Goal: Task Accomplishment & Management: Manage account settings

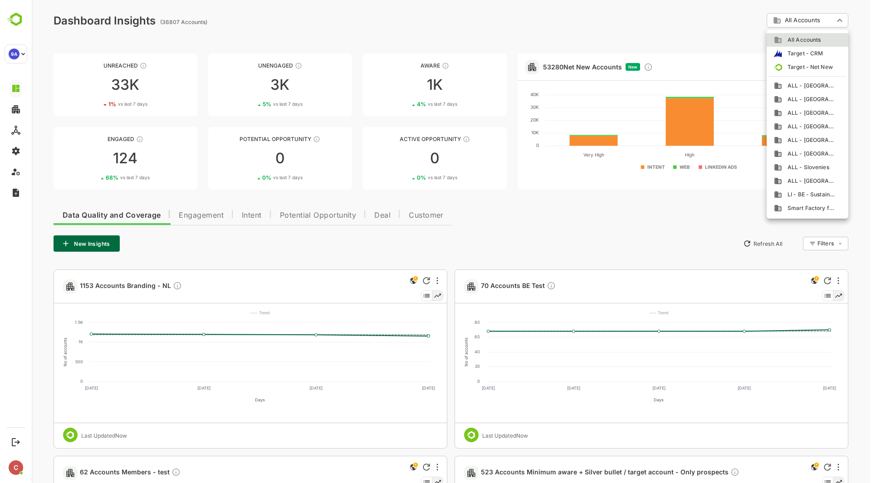
click at [595, 69] on div at bounding box center [452, 241] width 840 height 483
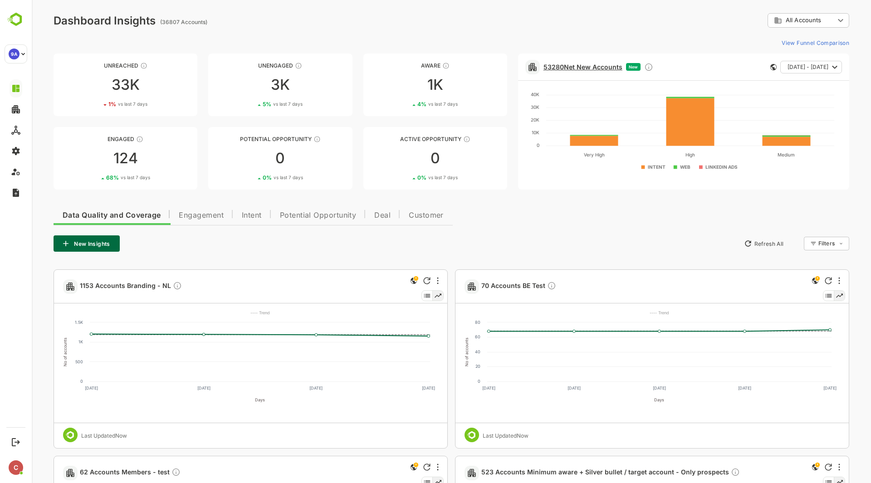
click at [583, 67] on link "53280 Net New Accounts" at bounding box center [583, 67] width 79 height 8
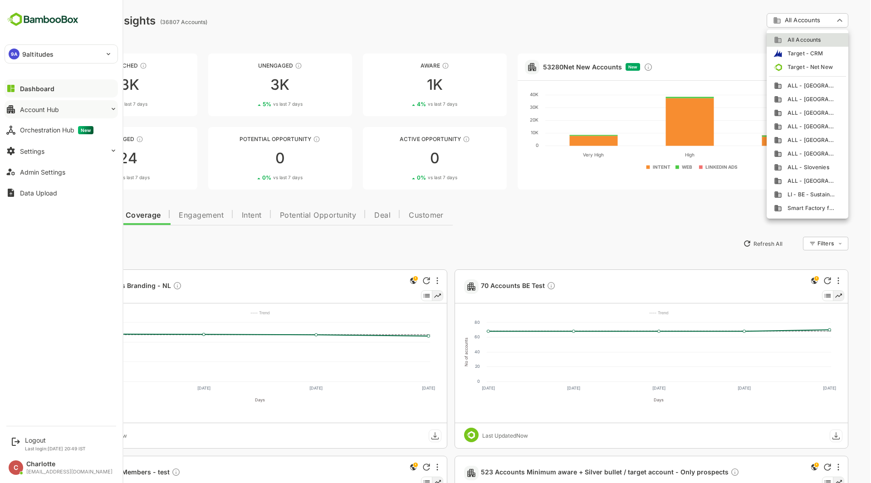
click at [67, 109] on button "Account Hub" at bounding box center [61, 109] width 113 height 18
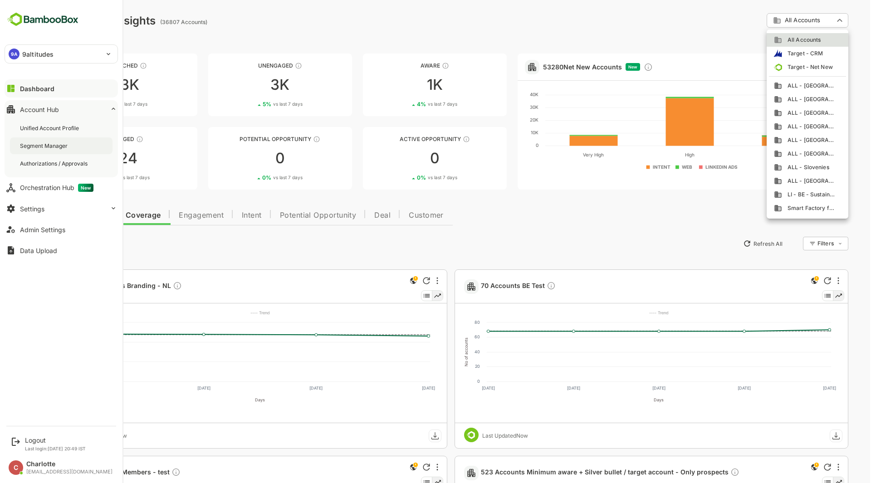
click at [60, 146] on div "Segment Manager" at bounding box center [44, 146] width 49 height 8
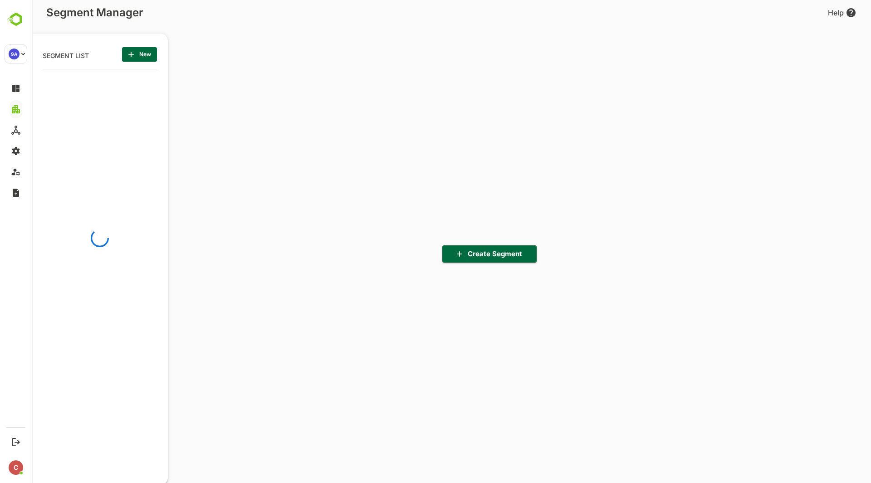
scroll to position [336, 112]
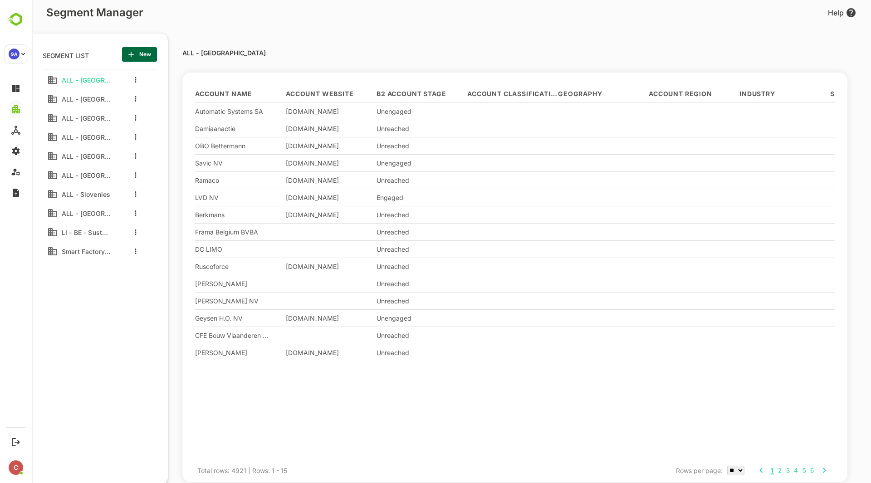
click at [137, 58] on span "New" at bounding box center [139, 55] width 20 height 12
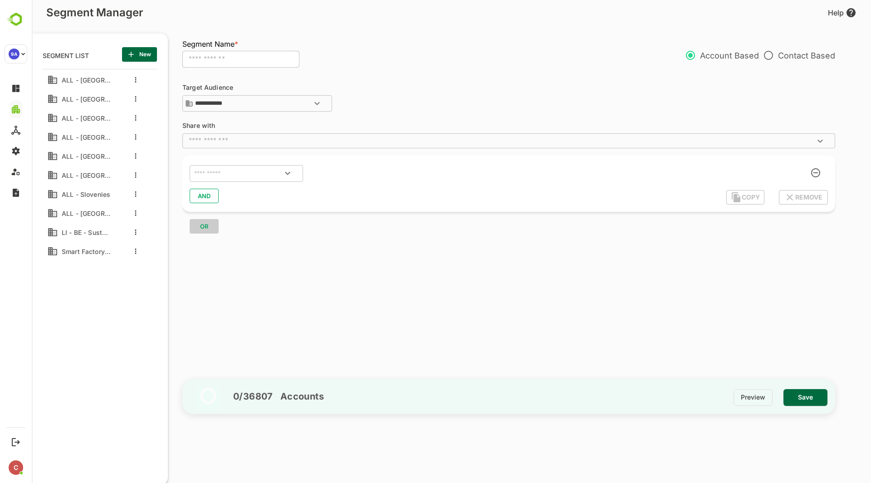
click at [217, 56] on input "text" at bounding box center [240, 59] width 117 height 17
type input "**********"
click at [247, 143] on input "text" at bounding box center [501, 140] width 633 height 9
type input "****"
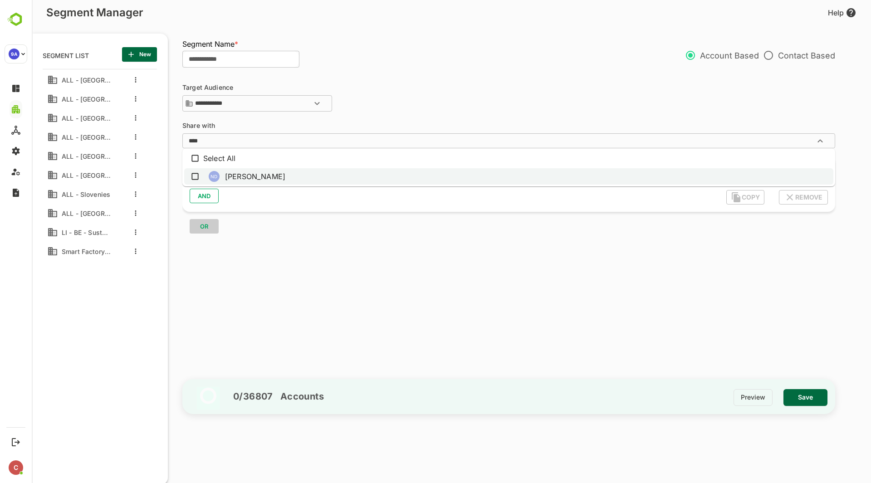
click at [250, 177] on li "ND Nese Demir" at bounding box center [508, 176] width 649 height 16
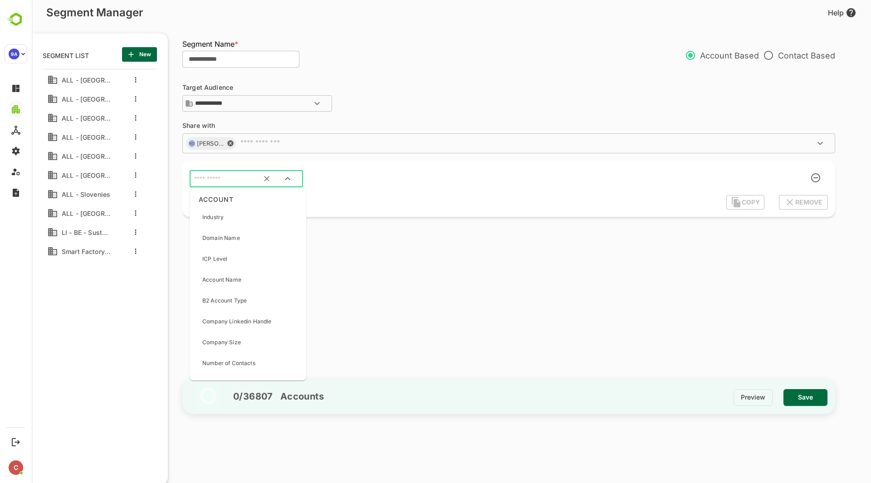
click at [224, 178] on input "text" at bounding box center [234, 179] width 85 height 12
type input "*******"
click at [222, 221] on p "Country" at bounding box center [212, 217] width 21 height 8
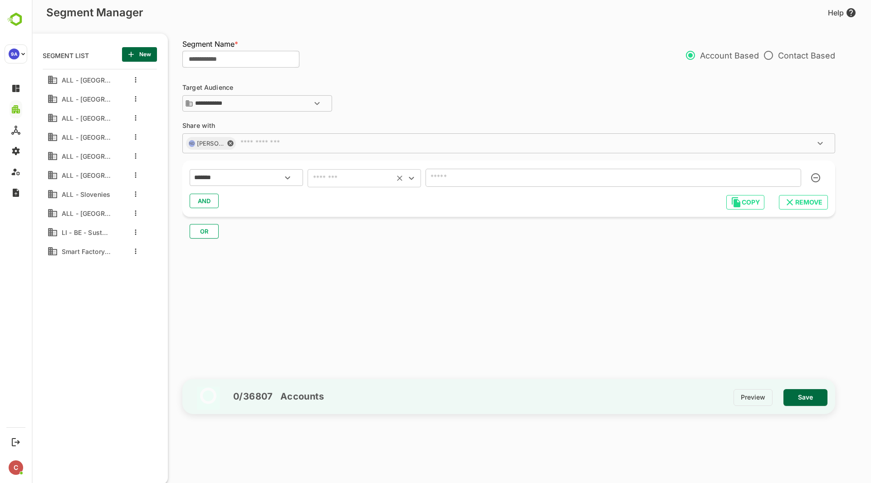
click at [373, 177] on input "text" at bounding box center [350, 178] width 81 height 13
click at [365, 204] on li "includes" at bounding box center [364, 201] width 113 height 16
type input "********"
click at [462, 182] on input "text" at bounding box center [600, 178] width 344 height 13
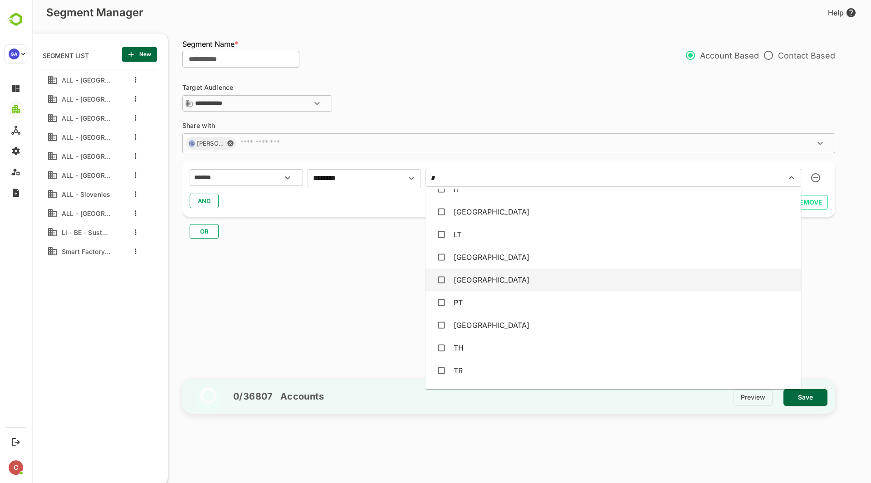
scroll to position [147, 0]
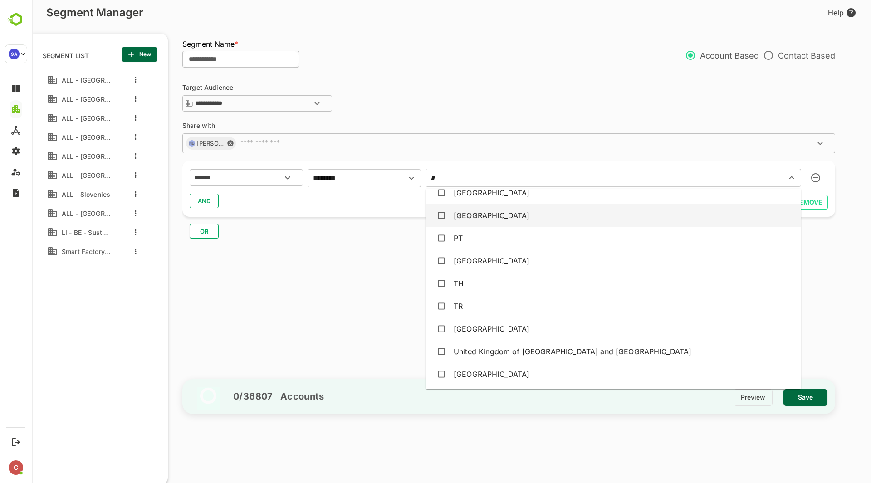
type input "*"
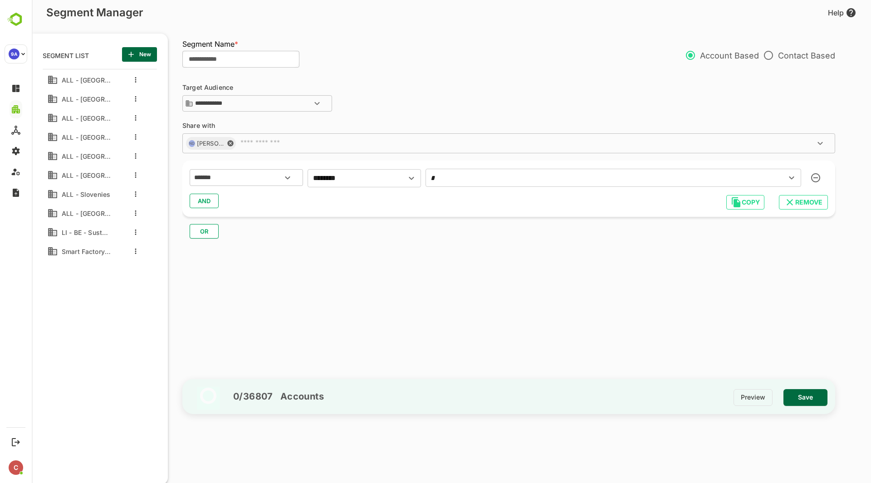
click at [495, 182] on input "*" at bounding box center [600, 178] width 344 height 13
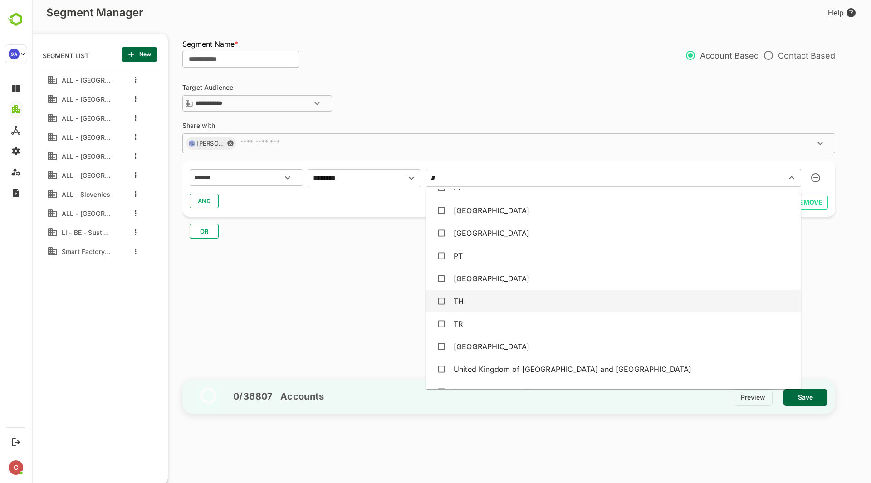
scroll to position [130, 0]
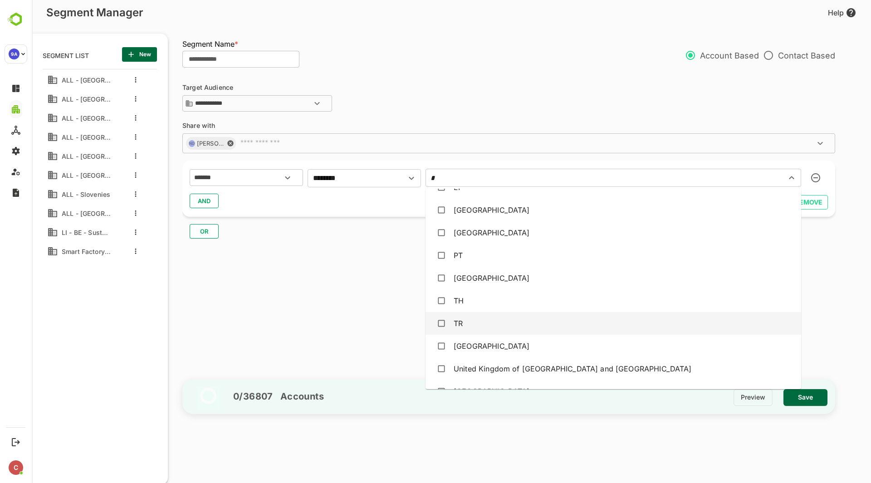
click at [471, 321] on div "TR" at bounding box center [613, 323] width 361 height 17
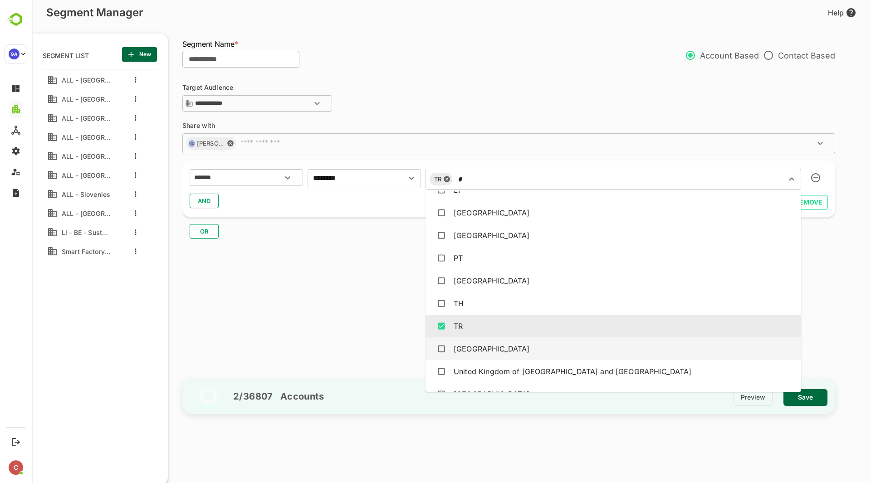
click at [473, 346] on div "Turkey" at bounding box center [492, 349] width 76 height 11
click at [538, 181] on input "*" at bounding box center [655, 179] width 234 height 13
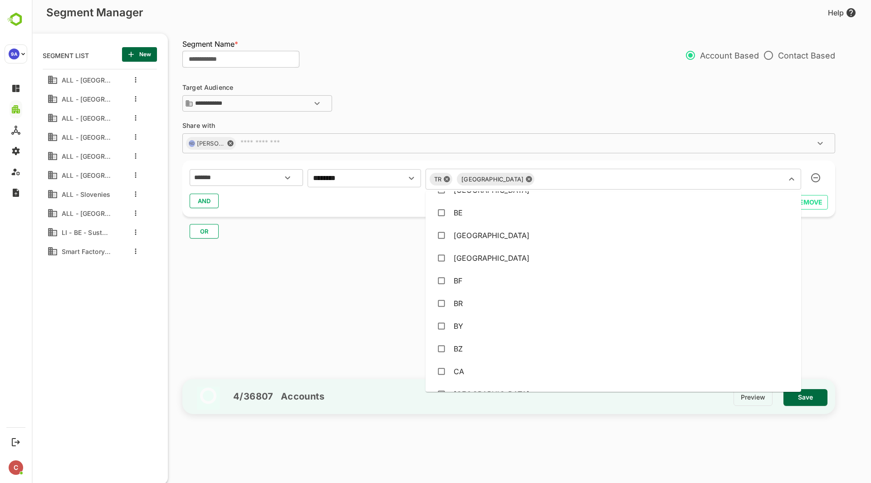
scroll to position [1416, 0]
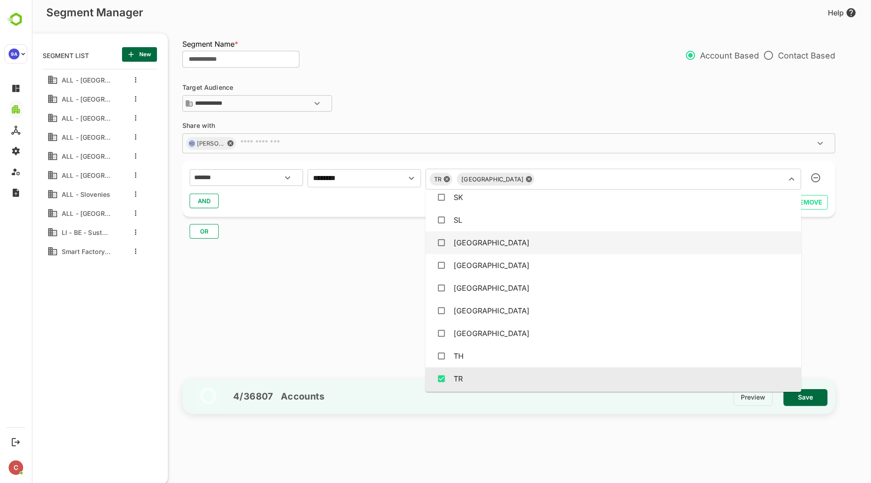
click at [834, 287] on div "**********" at bounding box center [513, 223] width 662 height 300
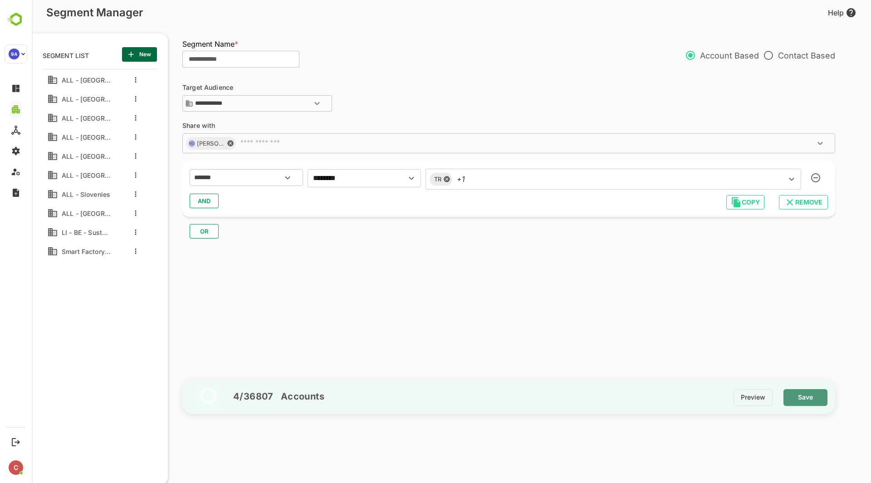
click at [812, 397] on span "Save" at bounding box center [806, 398] width 30 height 12
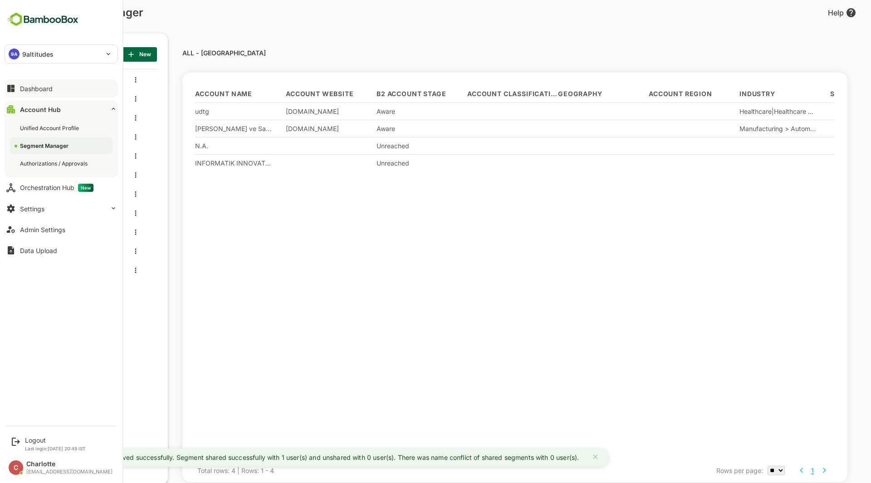
click at [19, 92] on button "Dashboard" at bounding box center [61, 88] width 113 height 18
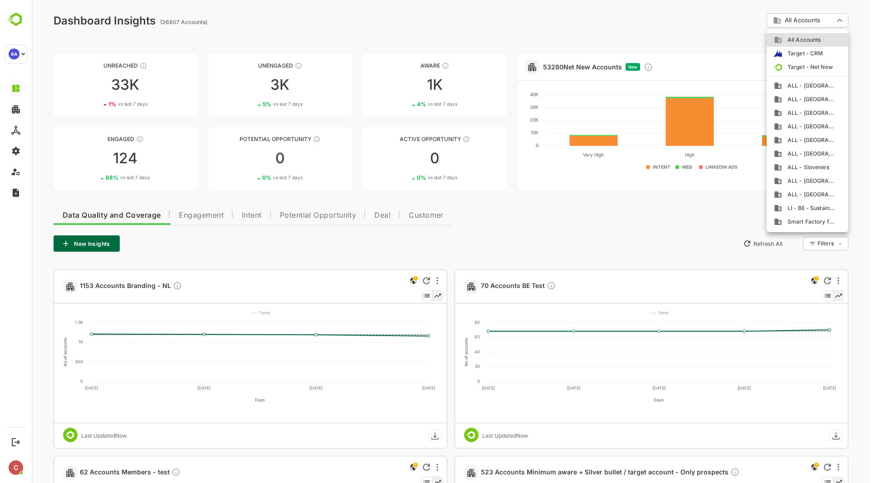
click at [813, 190] on li "ALL - Turkey" at bounding box center [808, 195] width 82 height 14
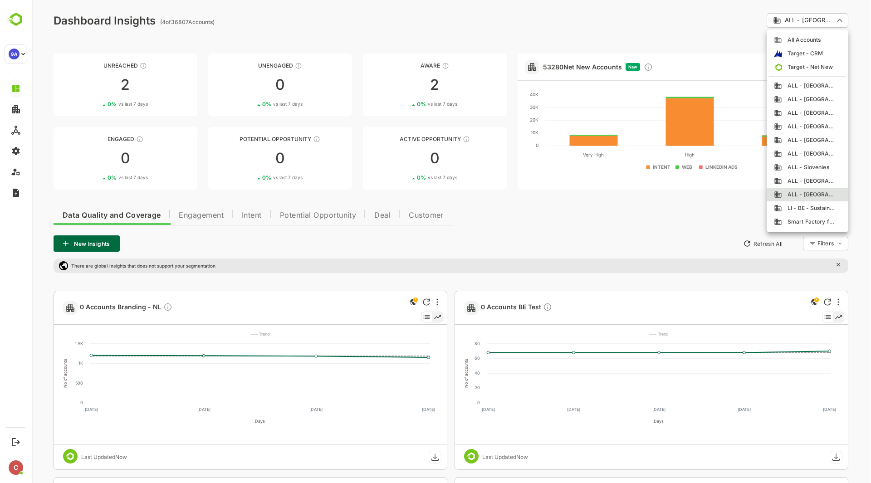
click at [801, 38] on span "All Accounts" at bounding box center [801, 40] width 39 height 8
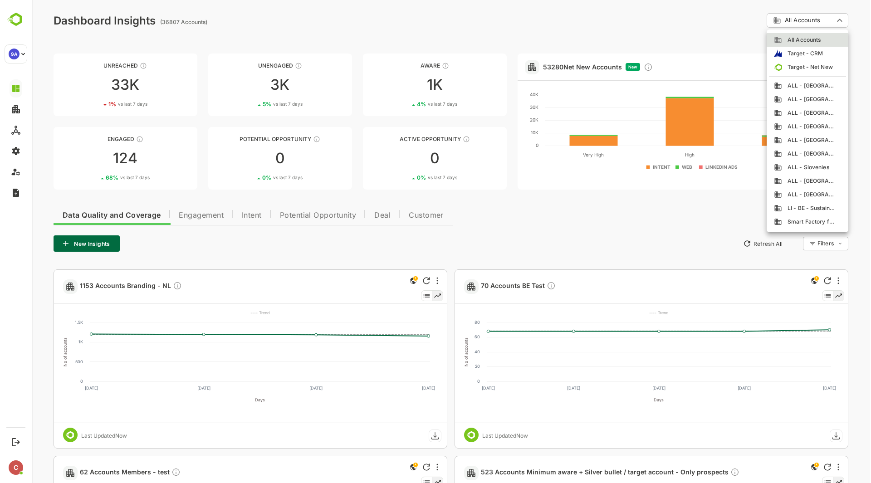
click at [812, 194] on span "ALL - Turkey" at bounding box center [809, 195] width 54 height 8
type input "**********"
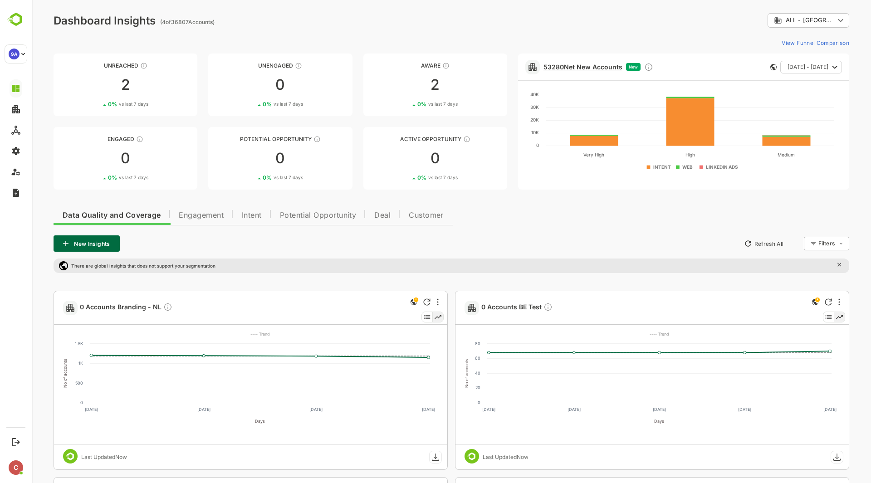
click at [599, 67] on link "53280 Net New Accounts" at bounding box center [583, 67] width 79 height 8
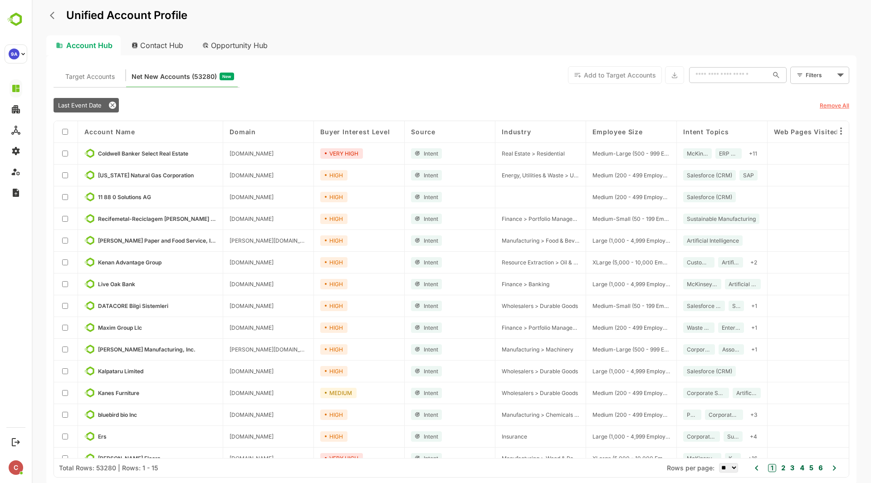
click at [819, 78] on body "Unified Account Profile Account Hub Contact Hub Opportunity Hub Target Accounts…" at bounding box center [452, 241] width 840 height 483
click at [813, 96] on span "New Filter" at bounding box center [821, 95] width 27 height 11
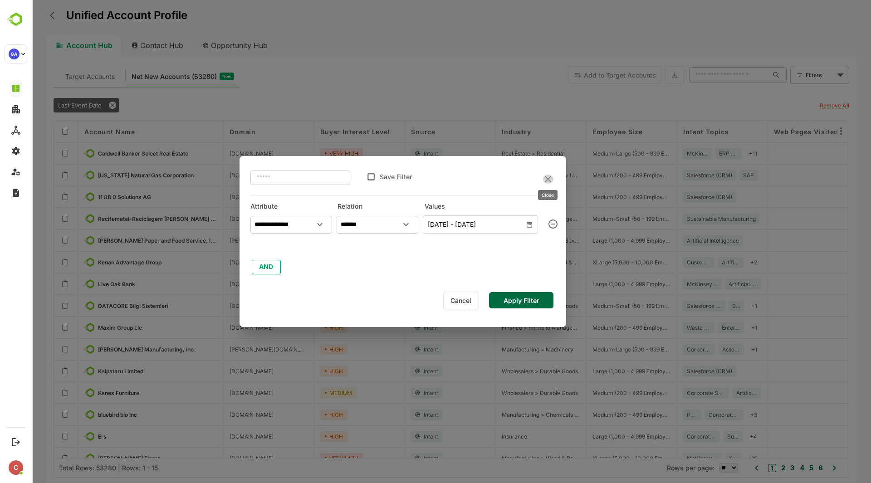
click at [548, 176] on icon "close" at bounding box center [548, 179] width 11 height 11
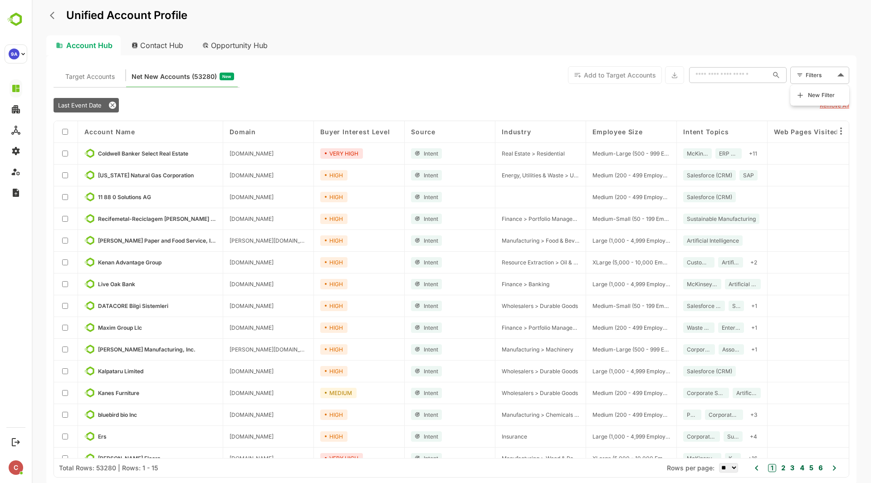
click at [806, 78] on body "Unified Account Profile Account Hub Contact Hub Opportunity Hub Target Accounts…" at bounding box center [452, 241] width 840 height 483
click at [813, 95] on span "New Filter" at bounding box center [821, 95] width 27 height 11
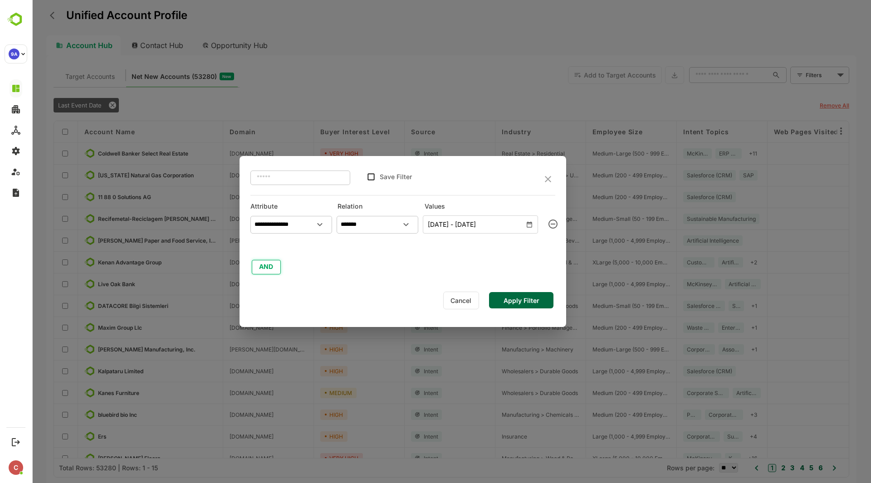
click at [265, 268] on button "AND" at bounding box center [266, 267] width 29 height 15
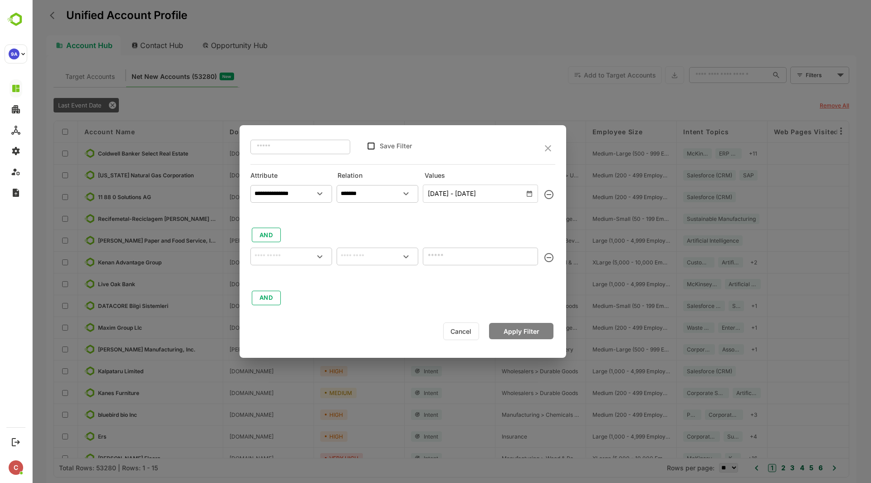
click at [527, 192] on icon "button" at bounding box center [529, 194] width 5 height 6
click at [529, 194] on icon "button" at bounding box center [529, 193] width 7 height 7
click at [512, 213] on icon "change date" at bounding box center [515, 212] width 11 height 11
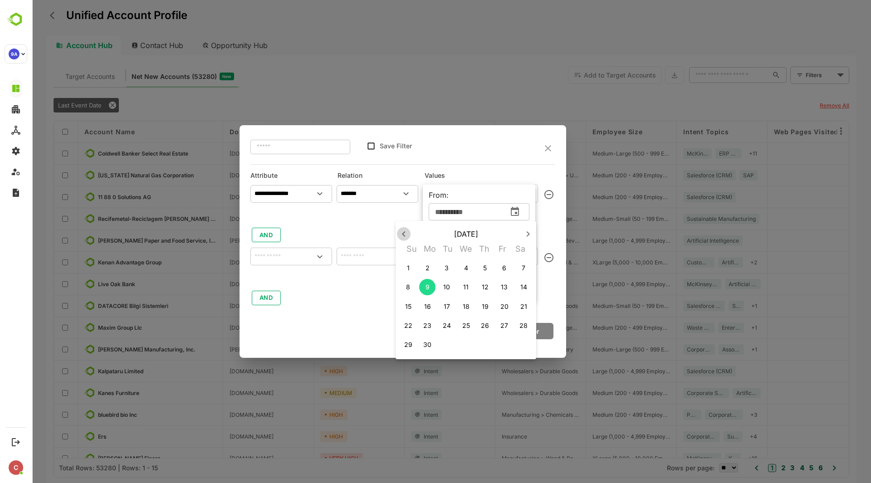
click at [405, 234] on icon "button" at bounding box center [403, 234] width 11 height 11
click at [525, 266] on span "1" at bounding box center [524, 268] width 16 height 9
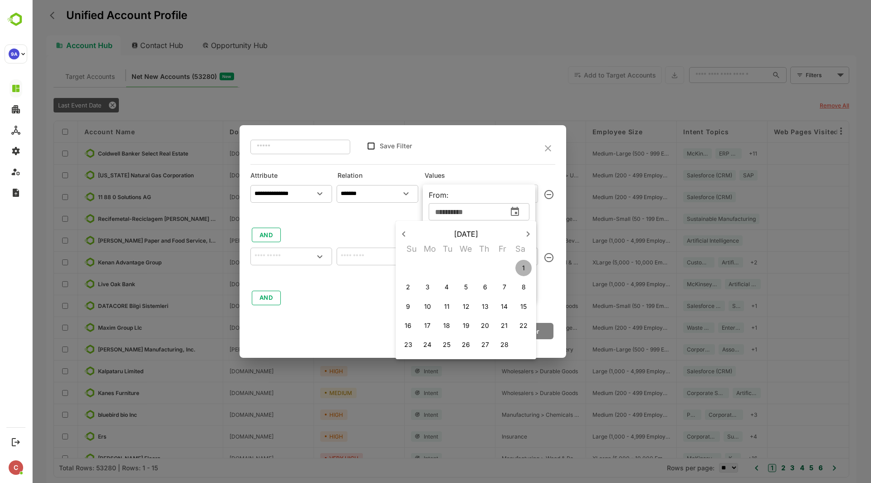
type input "**********"
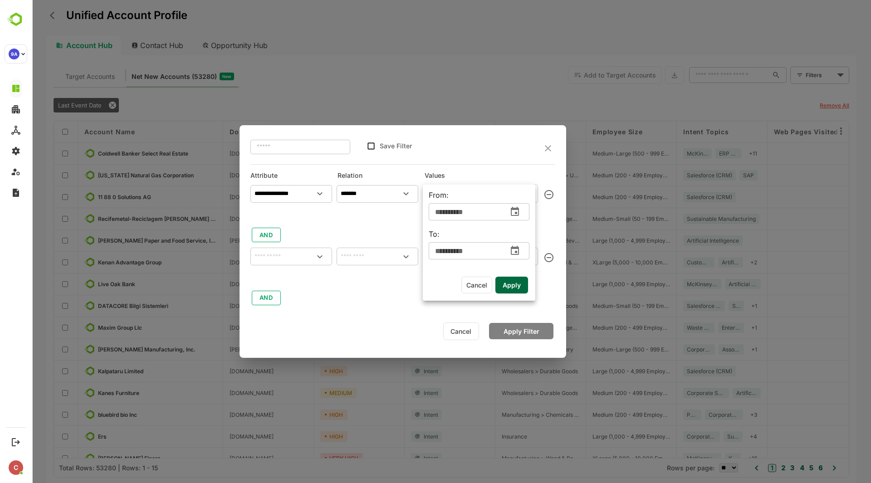
click at [513, 286] on span "Apply" at bounding box center [512, 286] width 18 height 12
click at [291, 258] on input "text" at bounding box center [291, 257] width 78 height 14
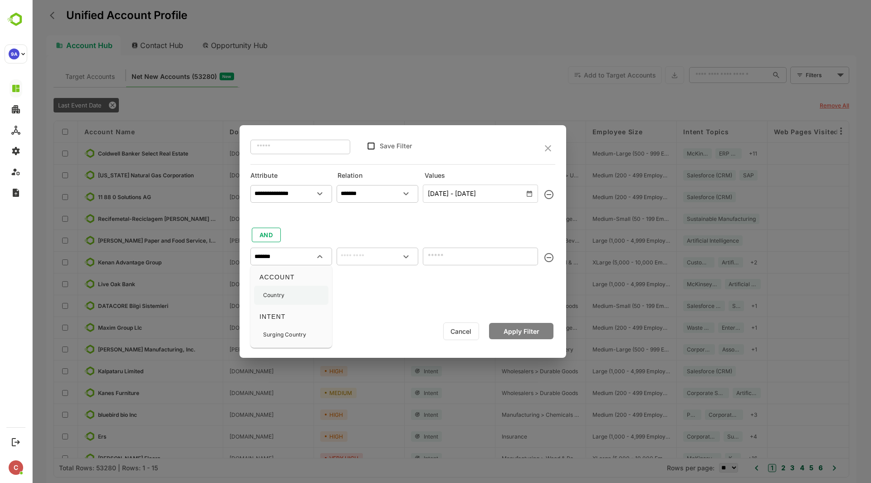
click at [287, 297] on div "Country" at bounding box center [291, 295] width 74 height 19
click at [379, 259] on input "text" at bounding box center [378, 257] width 78 height 14
click at [356, 228] on div "**********" at bounding box center [403, 244] width 305 height 126
click at [316, 259] on icon "Open" at bounding box center [320, 256] width 11 height 11
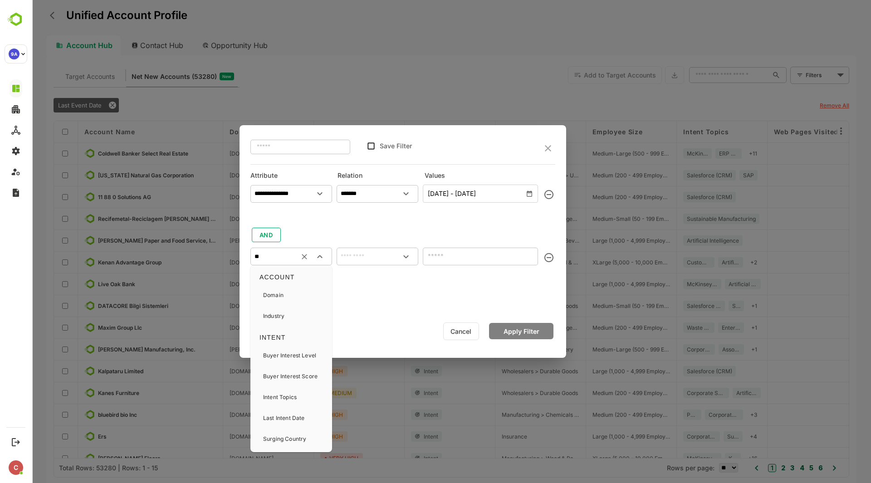
type input "*"
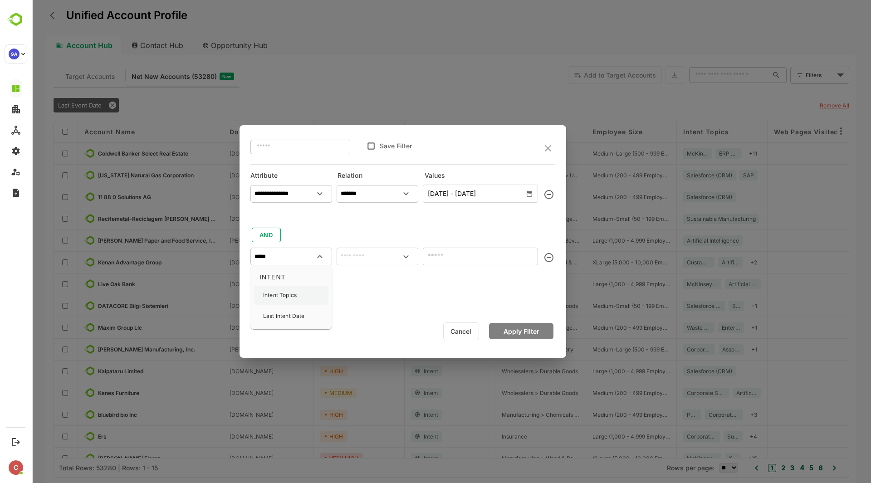
click at [300, 293] on div "Intent Topics" at bounding box center [291, 295] width 74 height 19
type input "**********"
click at [368, 258] on input "text" at bounding box center [378, 257] width 78 height 14
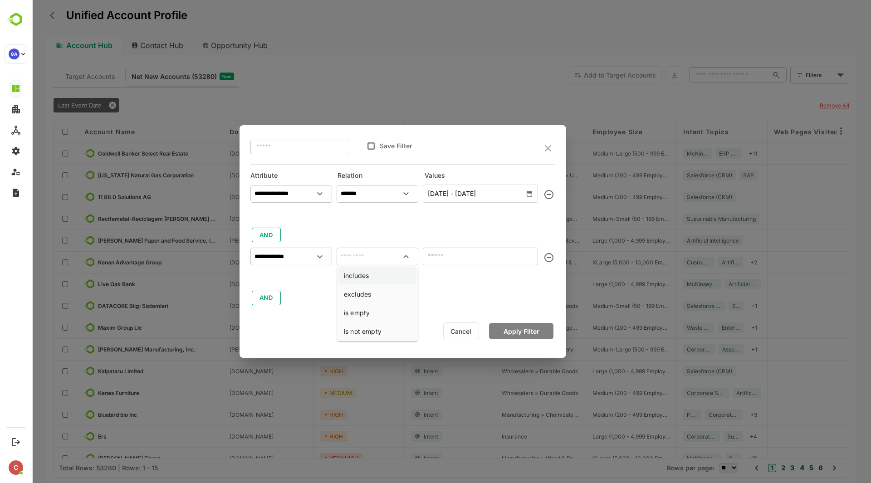
click at [375, 274] on li "includes" at bounding box center [378, 275] width 78 height 17
type input "********"
click at [529, 260] on icon "Open" at bounding box center [526, 256] width 11 height 11
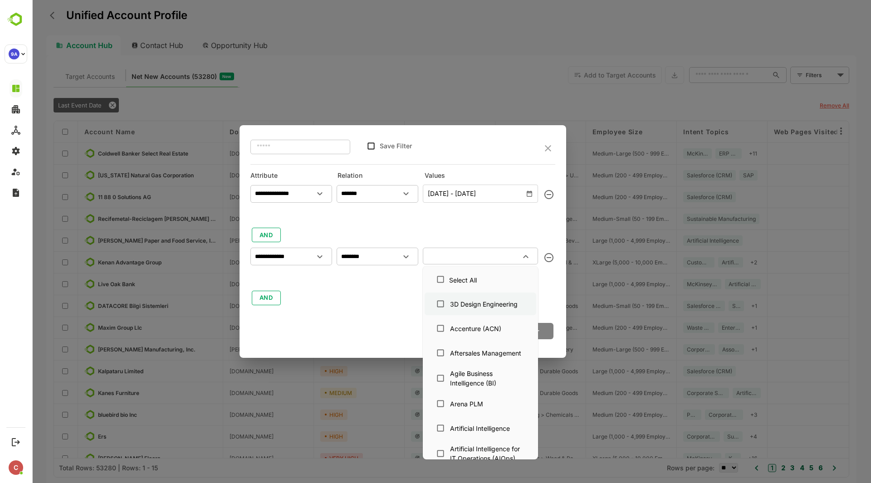
click at [498, 306] on div "3D Design Engineering" at bounding box center [484, 305] width 68 height 10
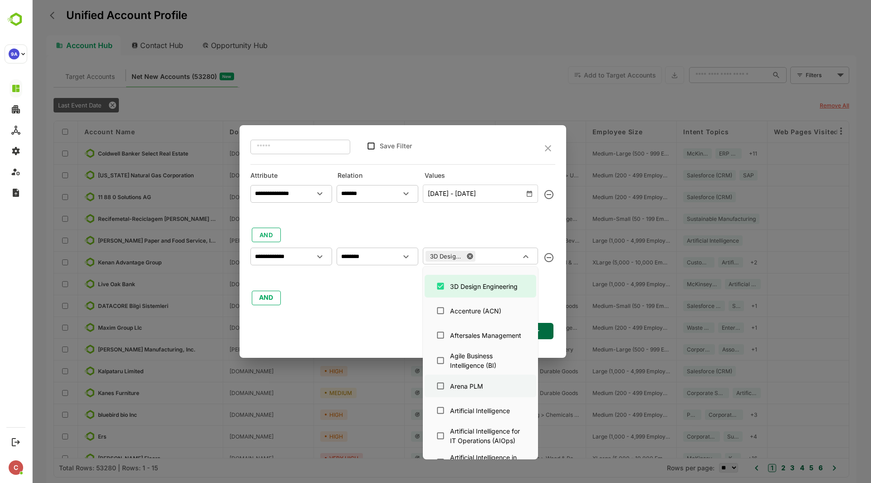
click at [470, 389] on div "Arena PLM" at bounding box center [466, 387] width 33 height 10
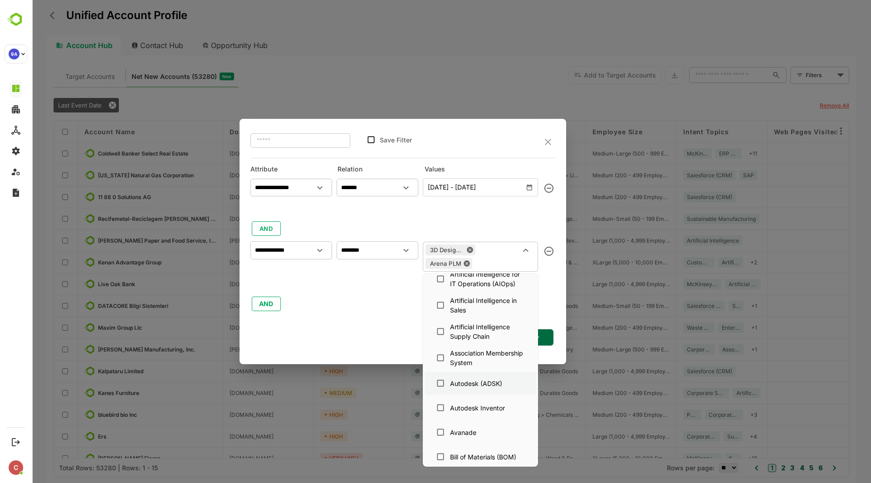
click at [478, 381] on div "Autodesk (ADSK)" at bounding box center [476, 384] width 52 height 10
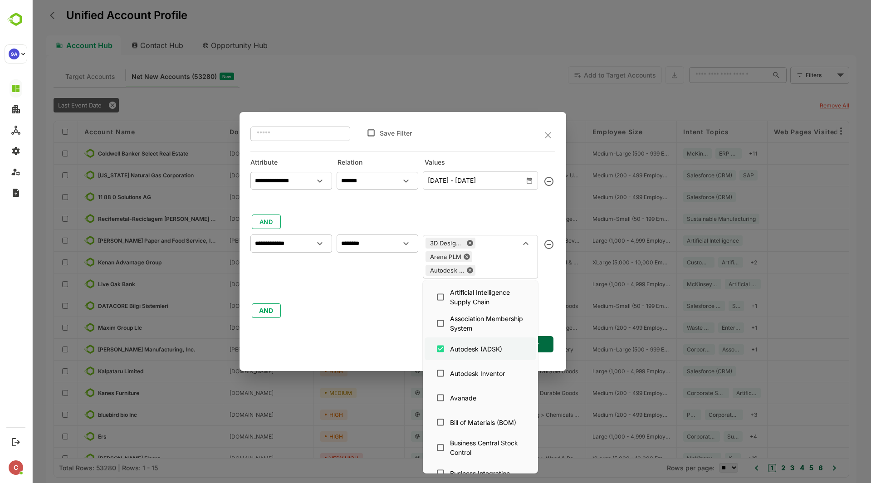
scroll to position [244, 0]
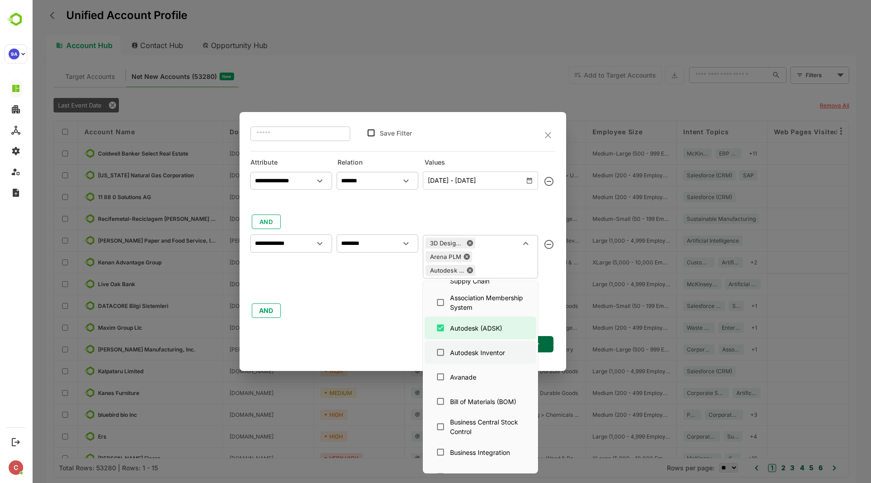
click at [487, 349] on div "Autodesk Inventor" at bounding box center [477, 353] width 55 height 10
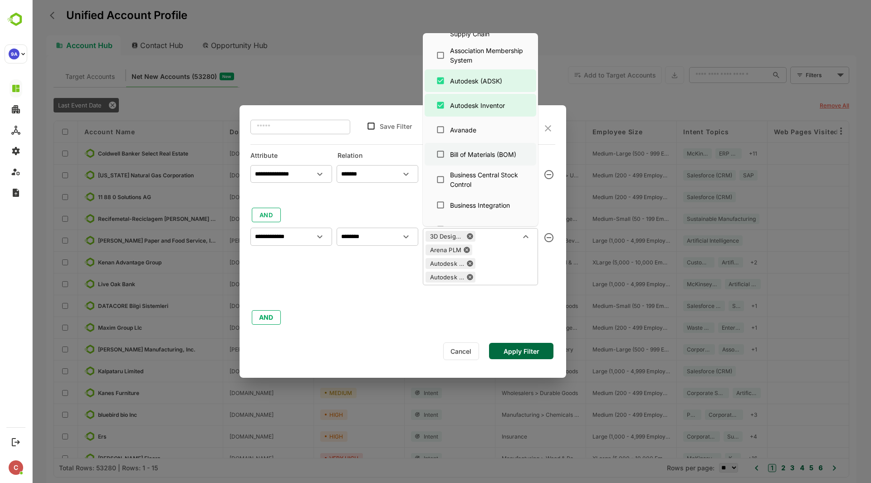
click at [495, 162] on div "Bill of Materials (BOM)" at bounding box center [480, 154] width 97 height 17
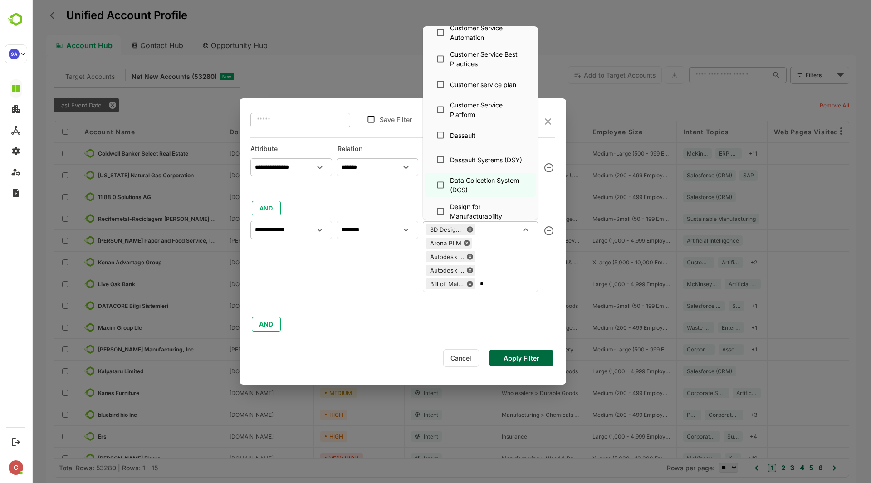
scroll to position [0, 0]
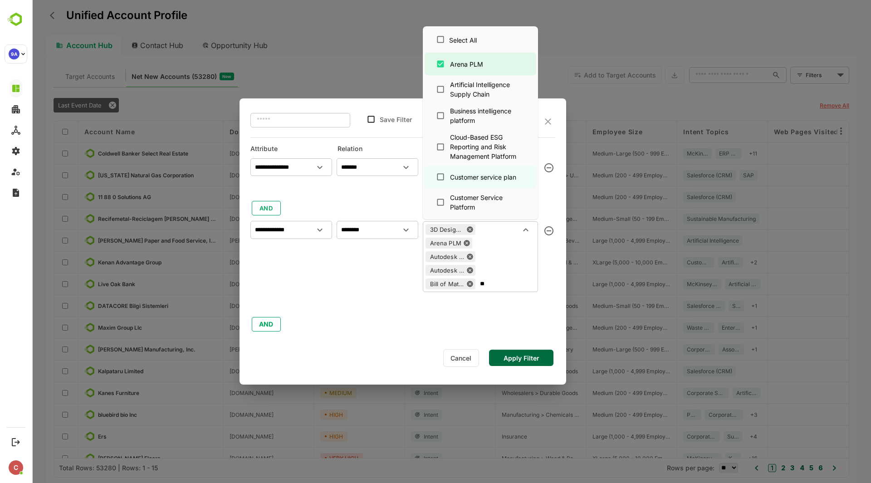
type input "*"
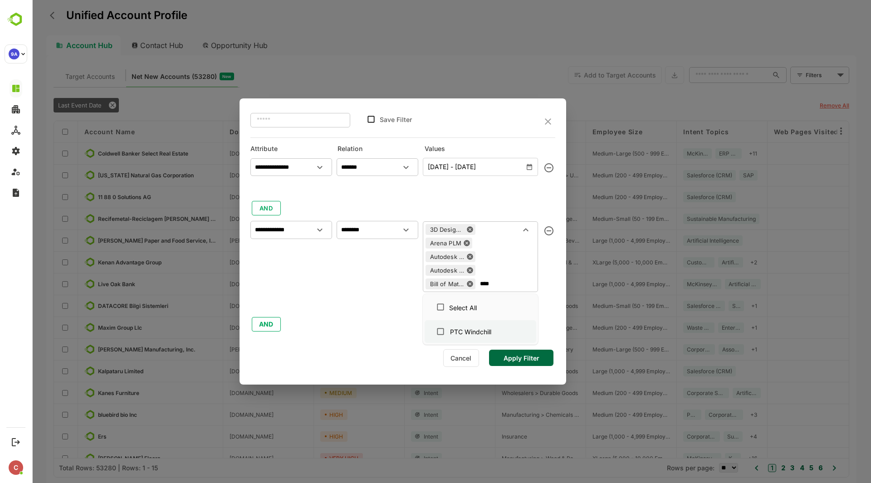
click at [493, 333] on div "PTC Windchill" at bounding box center [472, 332] width 47 height 10
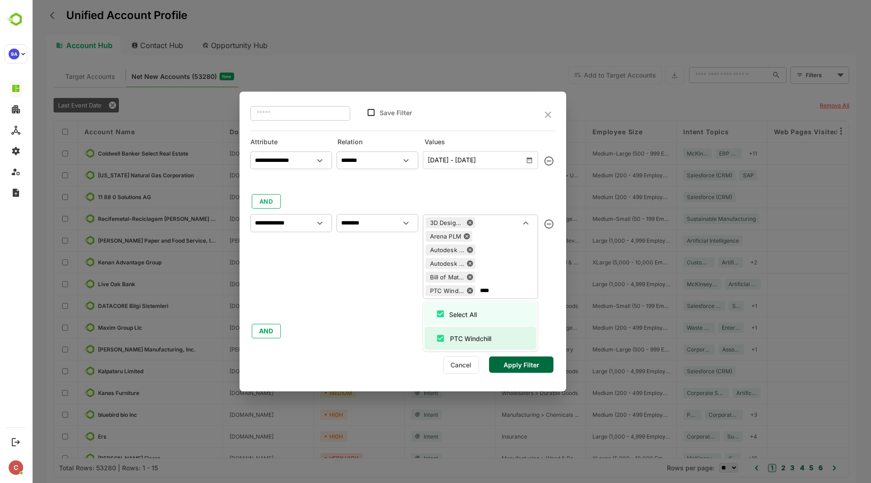
click at [507, 290] on input "****" at bounding box center [499, 290] width 42 height 11
type input "*"
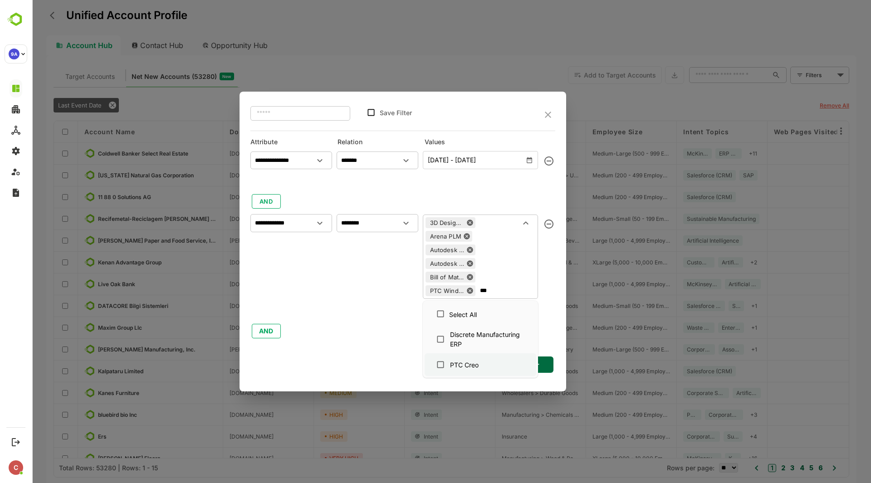
click at [482, 368] on div "PTC Creo" at bounding box center [466, 365] width 34 height 10
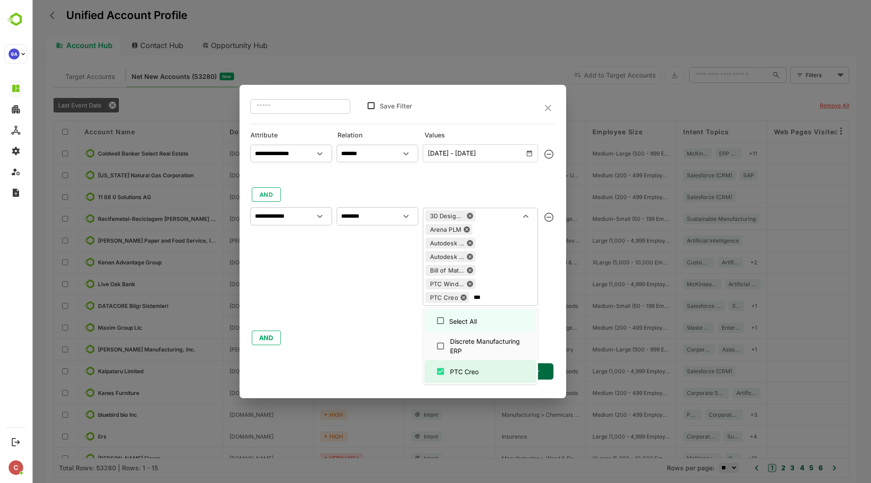
click at [506, 296] on input "***" at bounding box center [496, 297] width 49 height 11
type input "*"
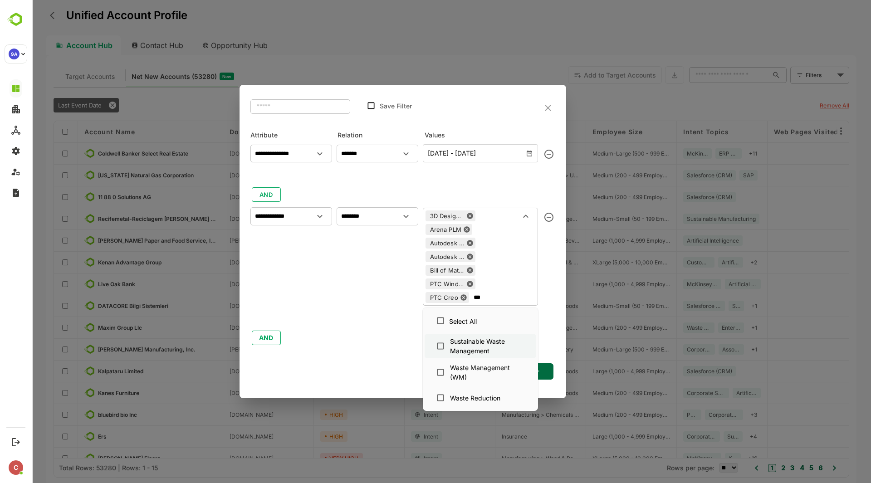
click at [487, 348] on div "Sustainable Waste Management" at bounding box center [487, 346] width 74 height 19
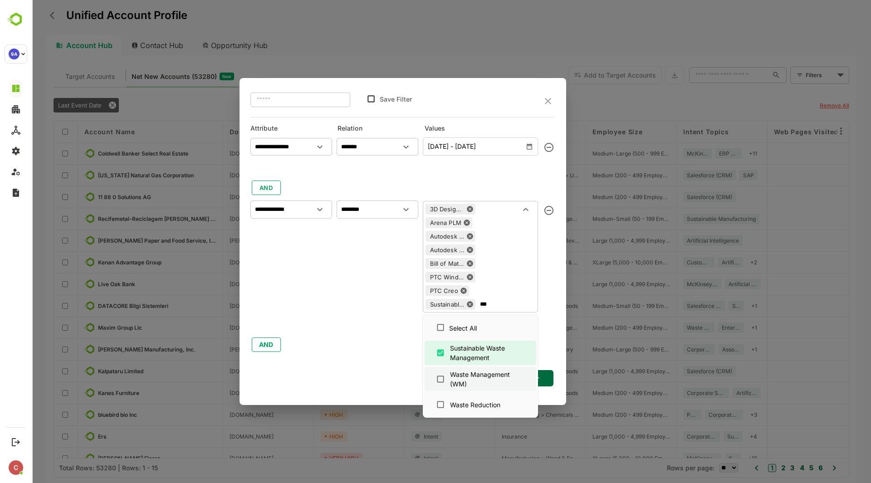
click at [480, 385] on div "Waste Management (WM)" at bounding box center [487, 379] width 74 height 19
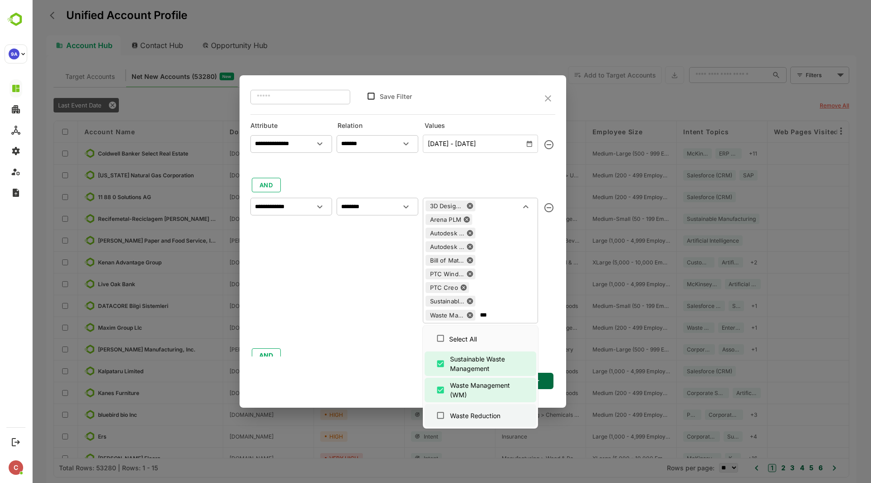
click at [477, 411] on div "Waste Reduction" at bounding box center [475, 416] width 50 height 10
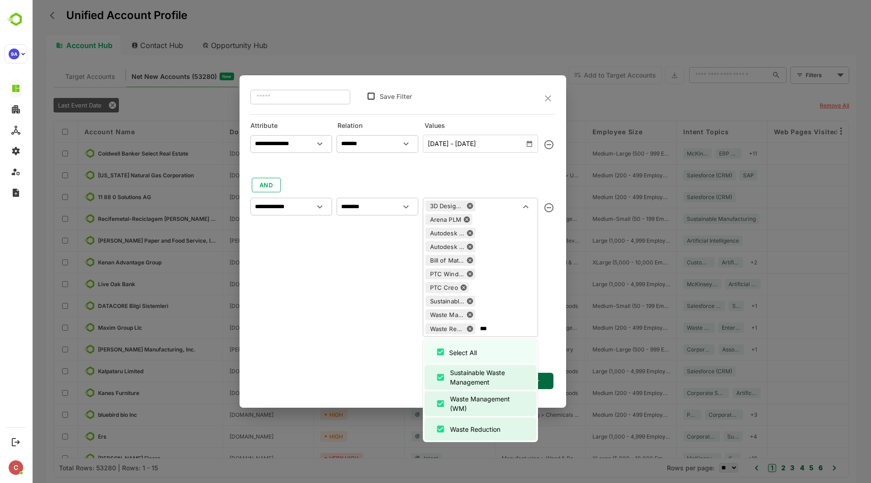
click at [506, 334] on div "3D Design Engineering Arena PLM Autodesk (ADSK) Autodesk Inventor Bill of Mater…" at bounding box center [480, 267] width 115 height 139
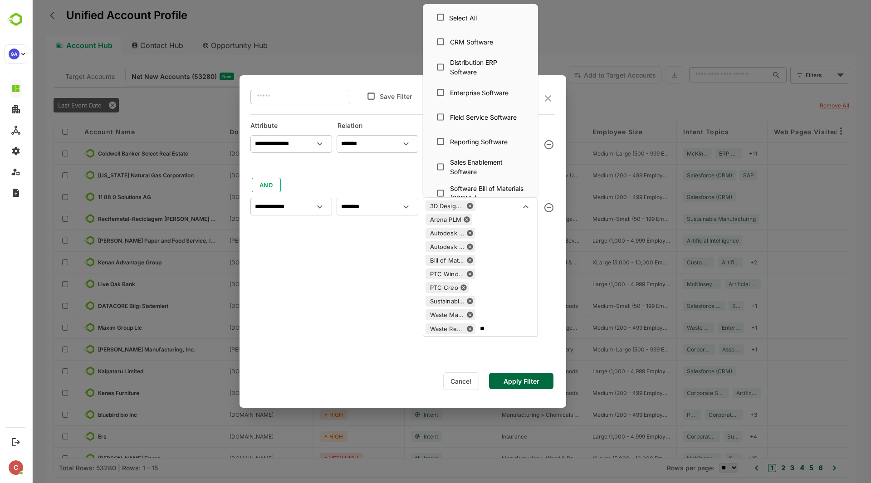
type input "*"
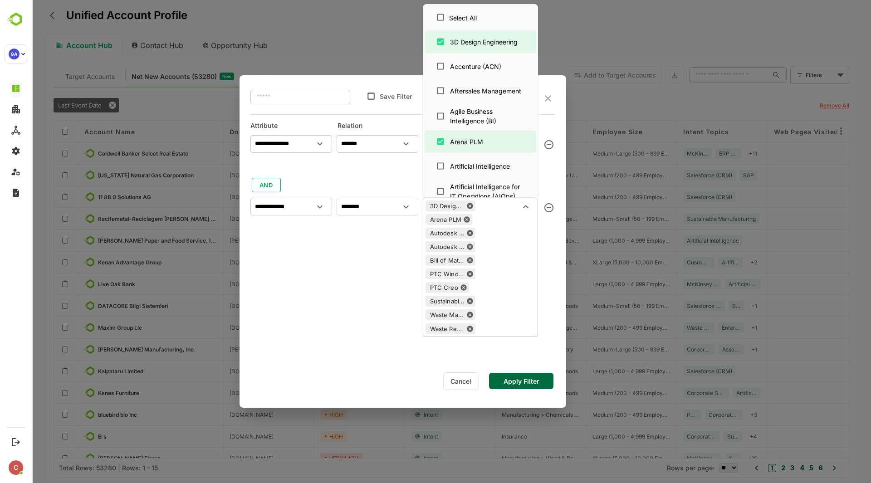
click at [526, 344] on div "**********" at bounding box center [403, 241] width 327 height 333
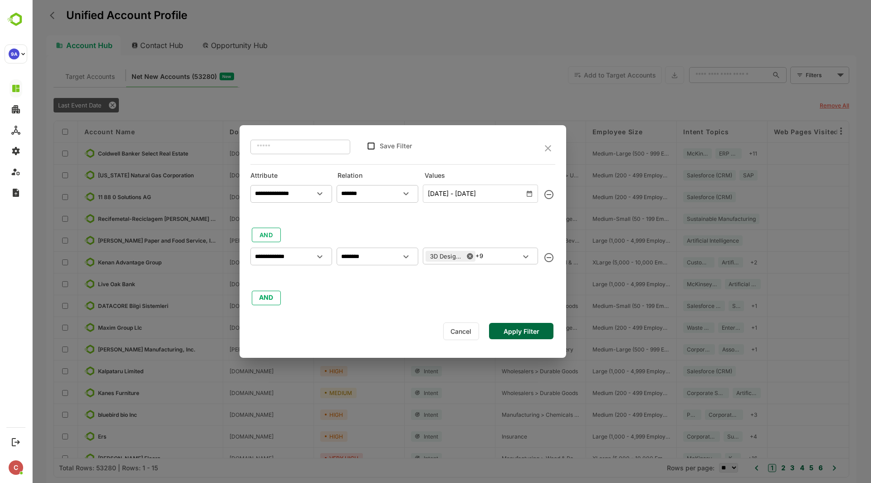
click at [522, 333] on button "Apply Filter" at bounding box center [521, 331] width 64 height 16
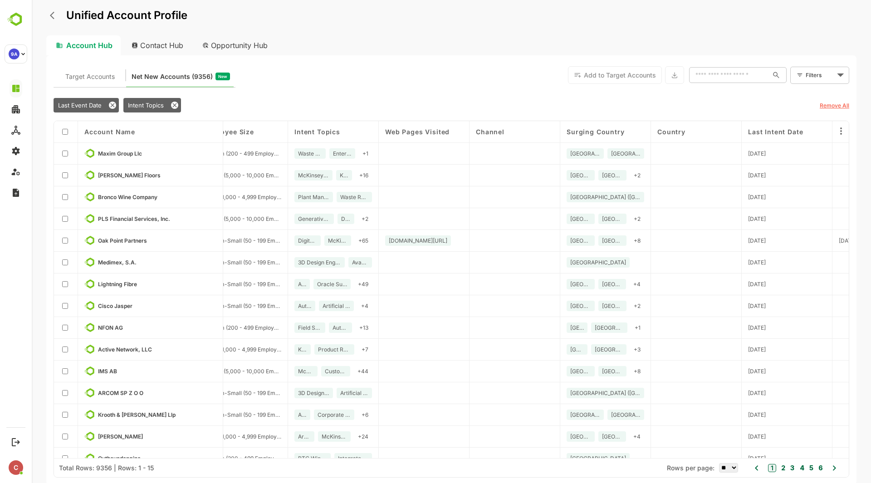
scroll to position [0, 390]
click at [834, 69] on body "Unified Account Profile Account Hub Contact Hub Opportunity Hub Target Accounts…" at bounding box center [452, 241] width 840 height 483
click at [820, 91] on span "New Filter" at bounding box center [821, 95] width 27 height 11
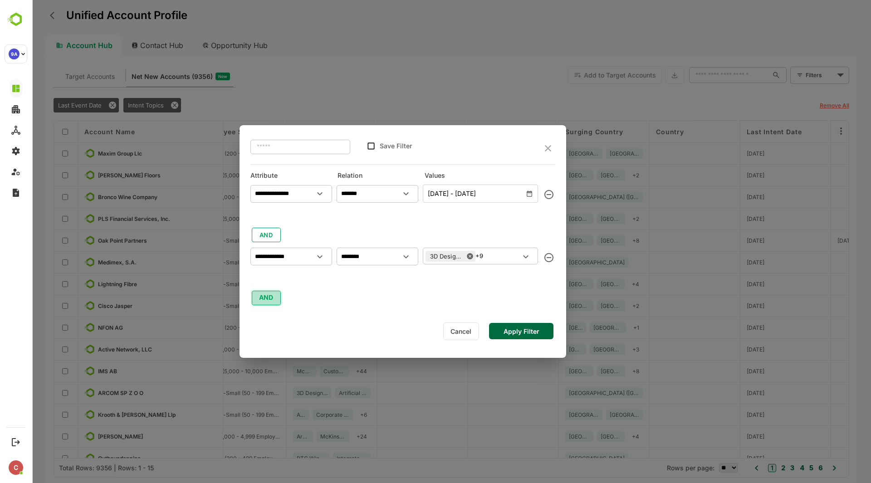
click at [270, 301] on button "AND" at bounding box center [266, 298] width 29 height 15
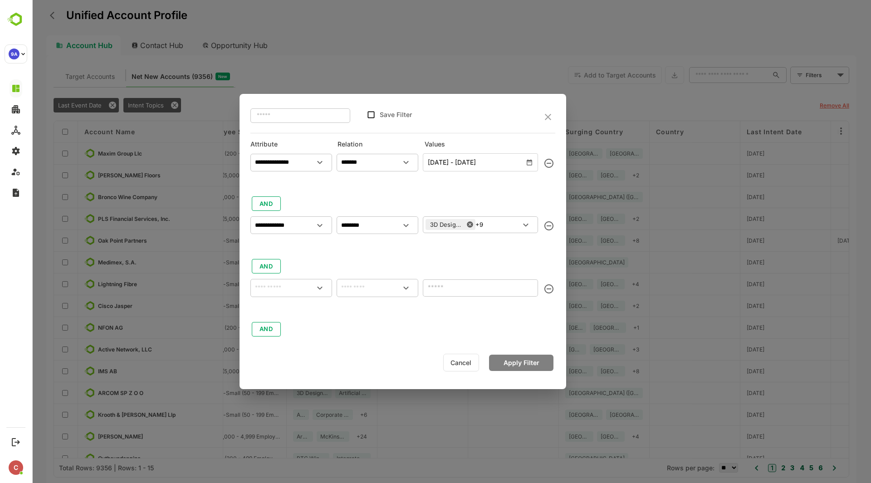
click at [272, 281] on div "​" at bounding box center [292, 288] width 82 height 18
click at [280, 323] on div "Country" at bounding box center [273, 329] width 21 height 19
click at [378, 278] on div "​" at bounding box center [378, 287] width 82 height 24
type input "*******"
click at [380, 289] on input "text" at bounding box center [378, 288] width 78 height 11
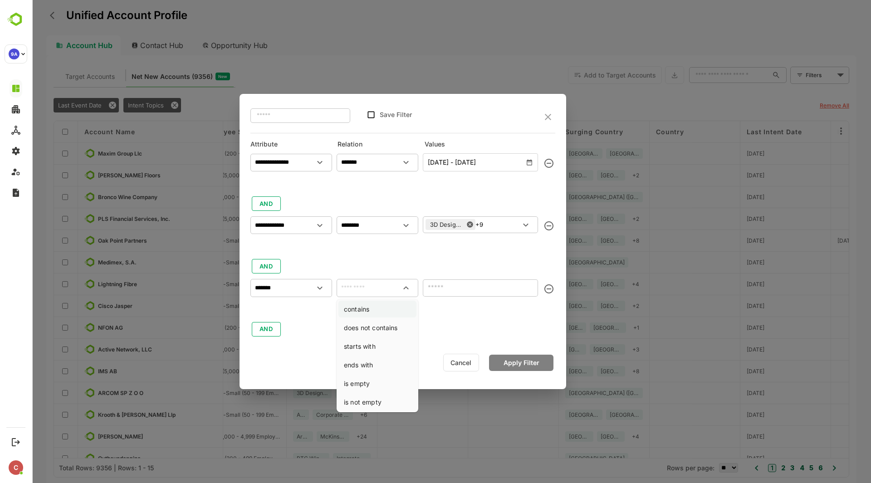
click at [378, 309] on li "contains" at bounding box center [378, 309] width 78 height 17
type input "********"
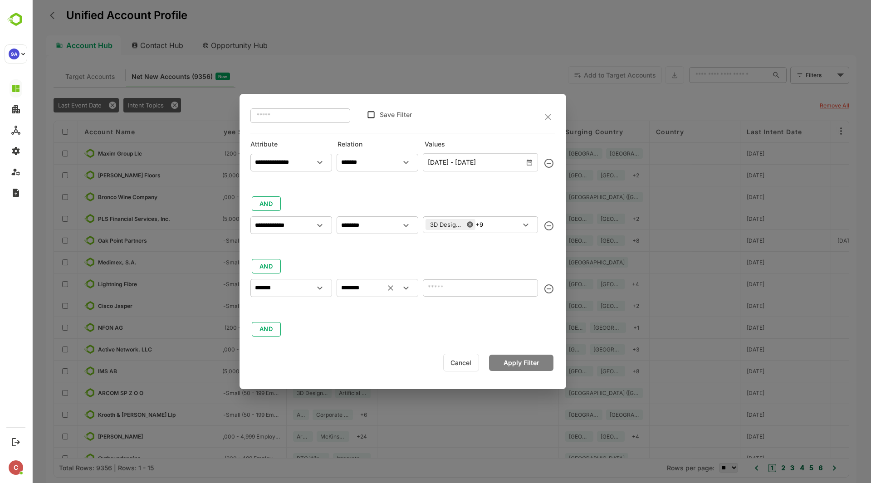
click at [450, 285] on input "text" at bounding box center [480, 289] width 115 height 18
type input "******"
click at [508, 364] on button "Apply Filter" at bounding box center [521, 363] width 64 height 16
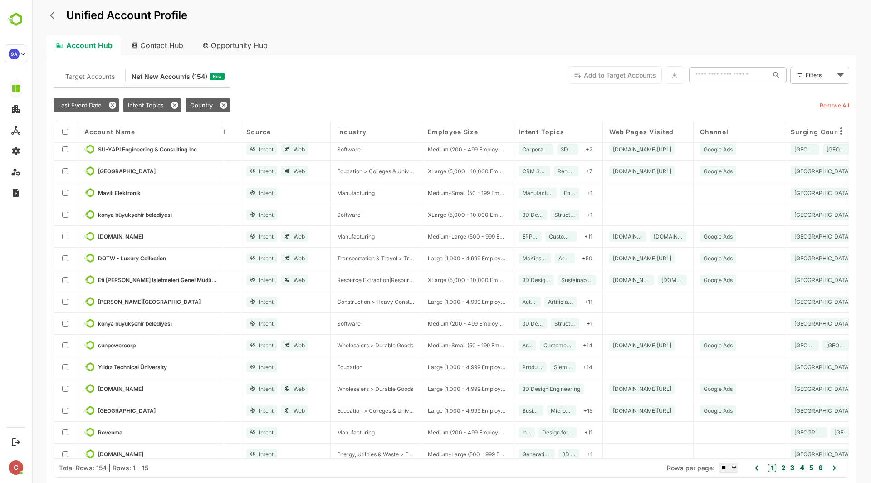
scroll to position [13, 165]
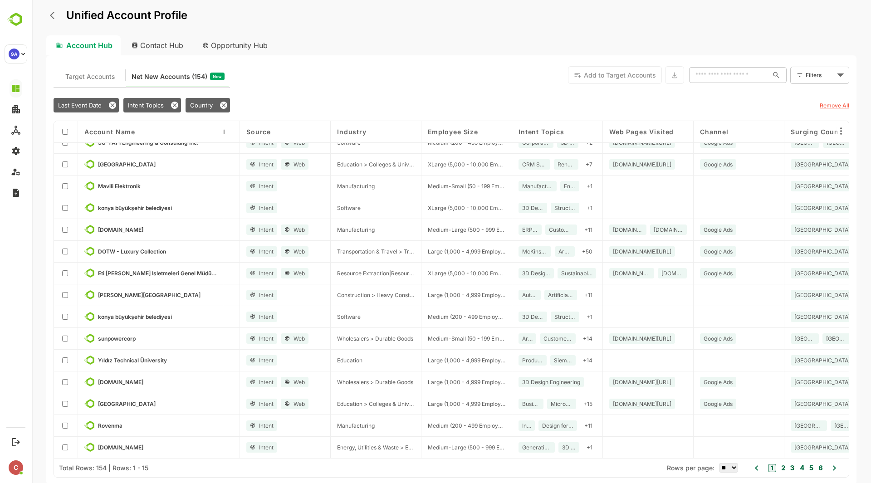
click at [732, 465] on select "** ** ** *** *** ****" at bounding box center [728, 468] width 19 height 10
select select "***"
click at [719, 463] on select "** ** ** *** *** ****" at bounding box center [728, 468] width 19 height 10
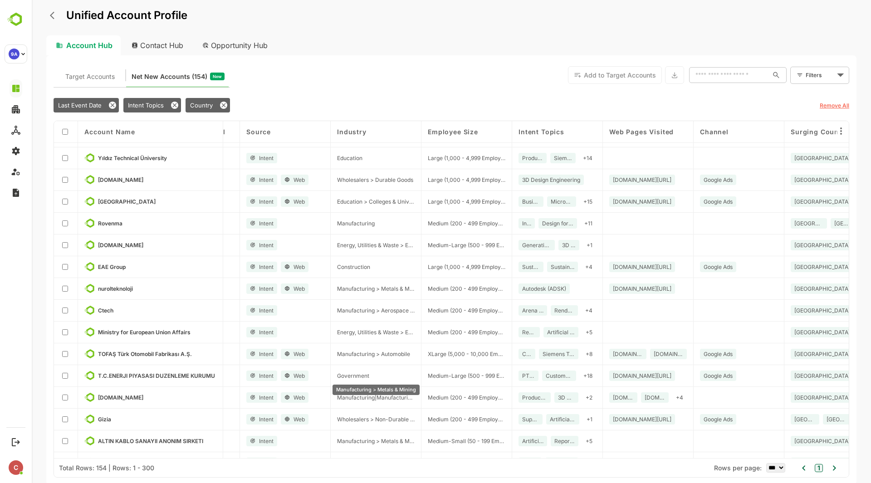
scroll to position [280, 165]
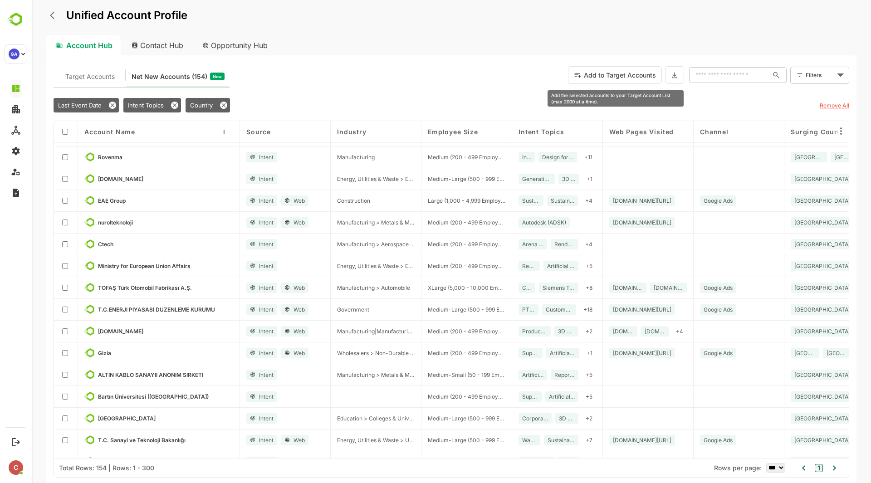
click at [623, 76] on button "Add to Target Accounts" at bounding box center [615, 75] width 94 height 18
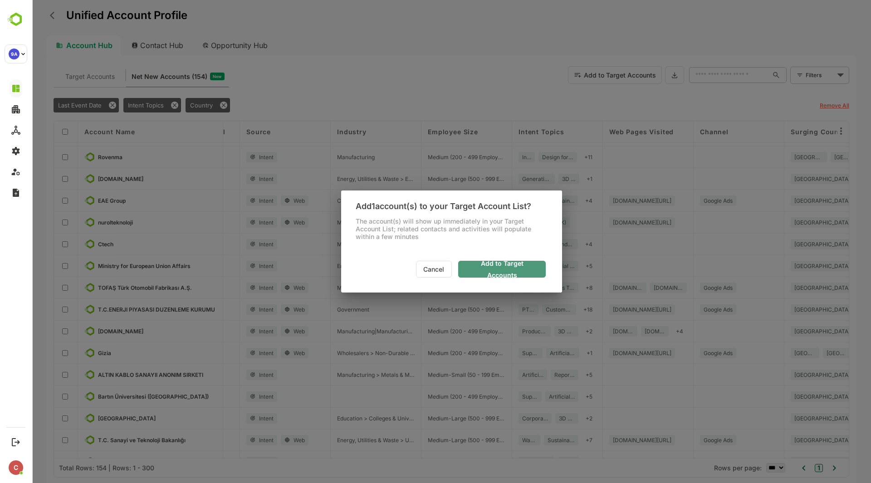
click at [501, 263] on span "Add to Target Accounts" at bounding box center [502, 270] width 73 height 24
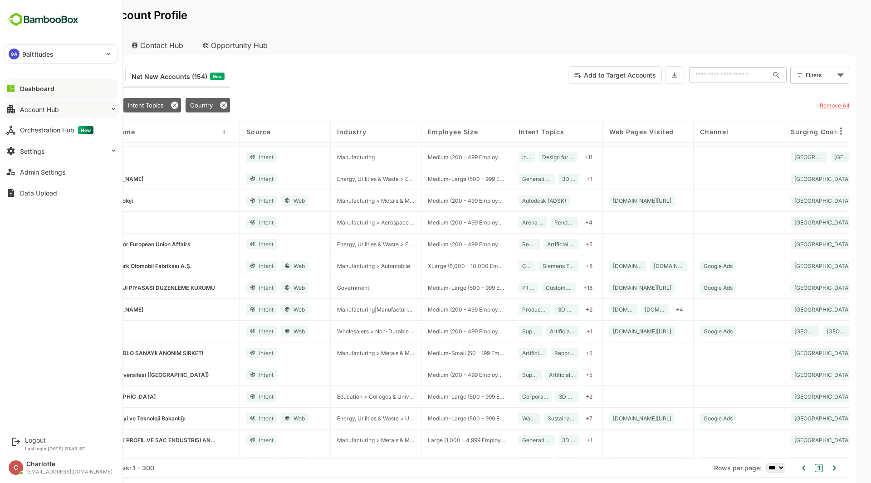
click at [43, 108] on div "Account Hub" at bounding box center [39, 110] width 39 height 8
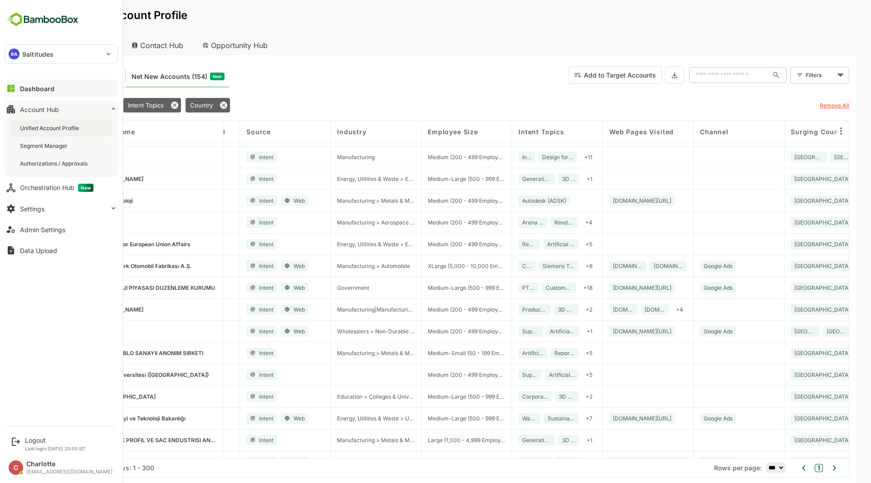
click at [51, 129] on div "Unified Account Profile" at bounding box center [50, 128] width 61 height 8
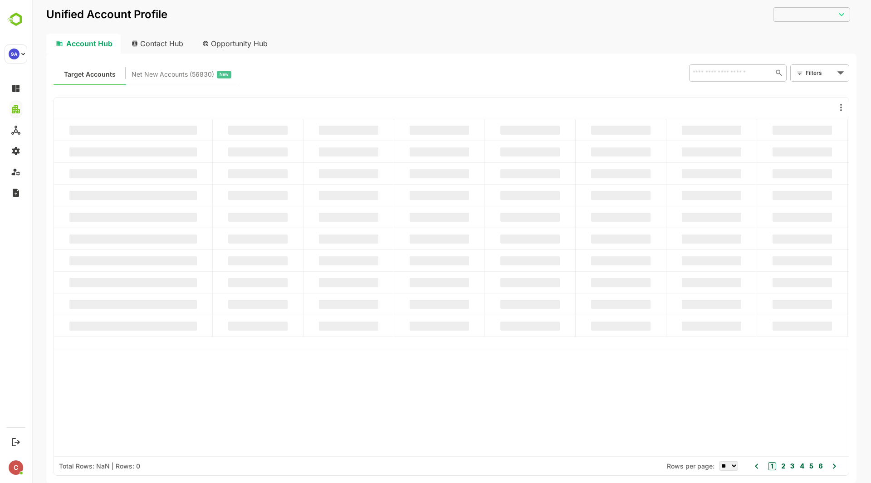
type input "**********"
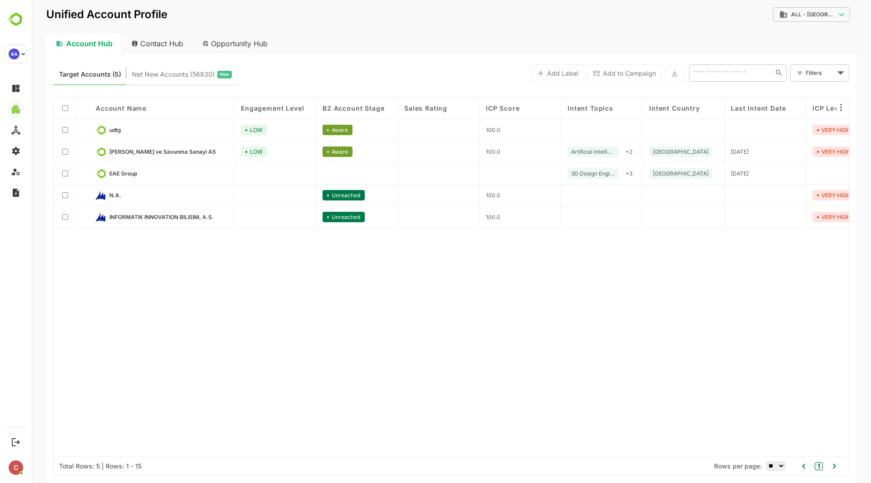
click at [821, 15] on body "**********" at bounding box center [452, 241] width 840 height 483
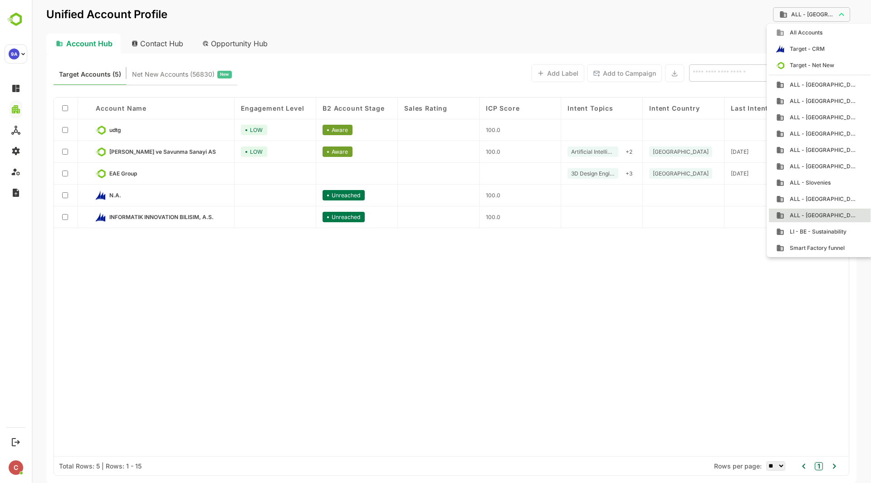
click at [384, 287] on div at bounding box center [452, 241] width 840 height 483
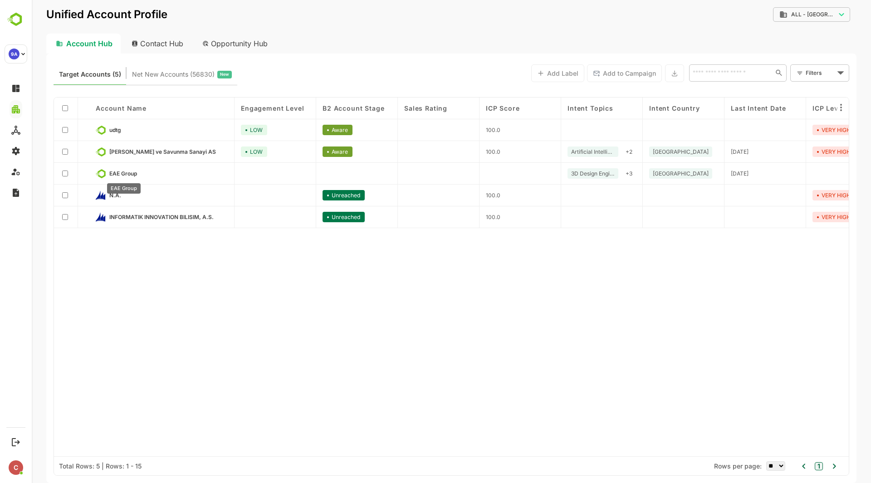
click at [126, 173] on span "EAE Group" at bounding box center [123, 173] width 28 height 7
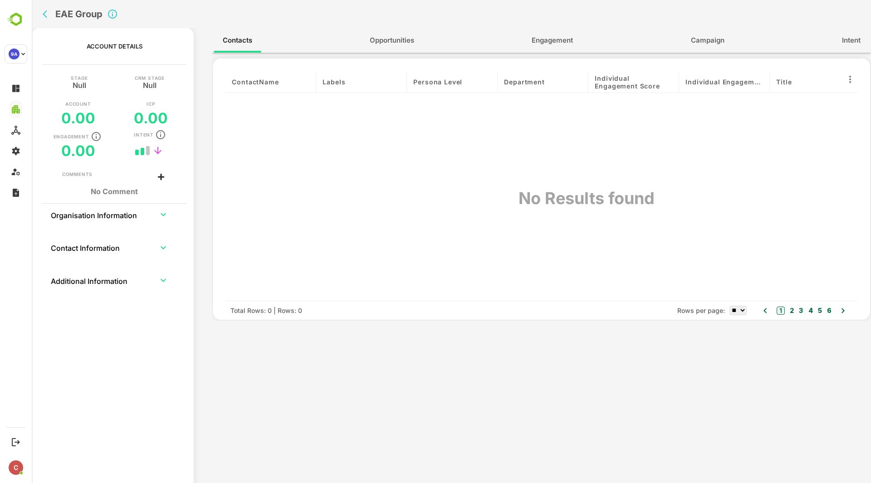
click at [844, 40] on span "Intent" at bounding box center [851, 40] width 19 height 12
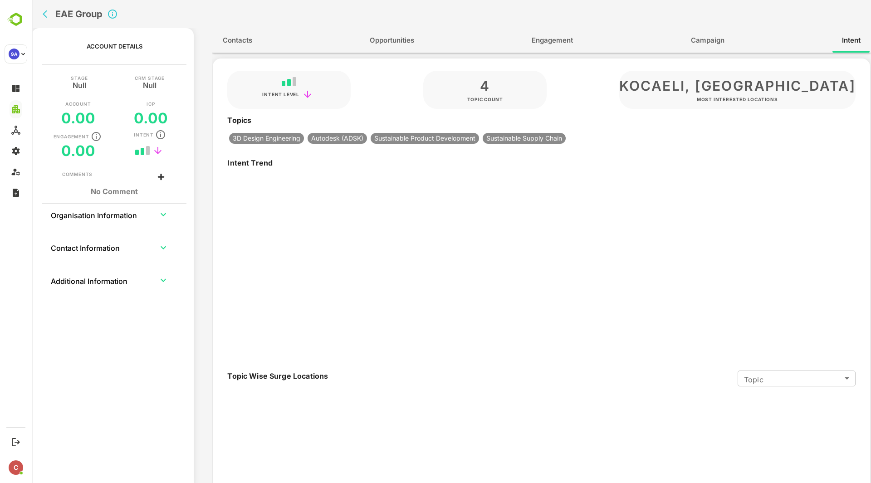
type input "**********"
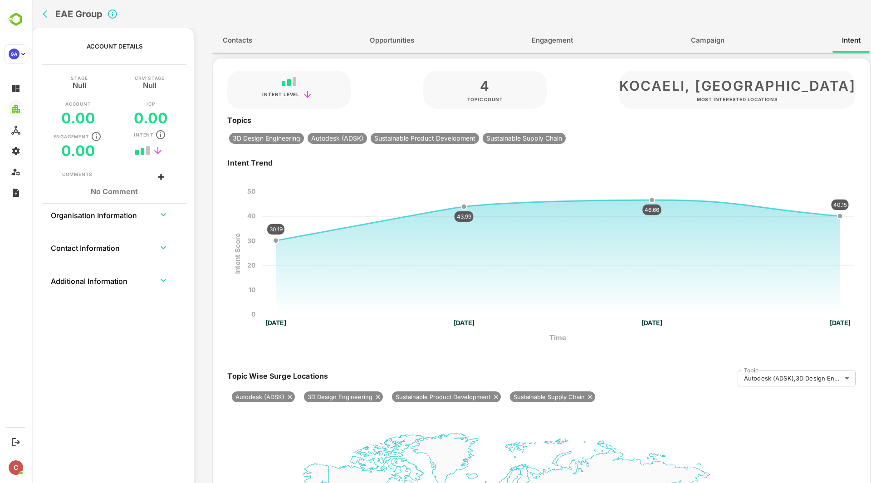
click at [569, 40] on span "Engagement" at bounding box center [552, 40] width 41 height 12
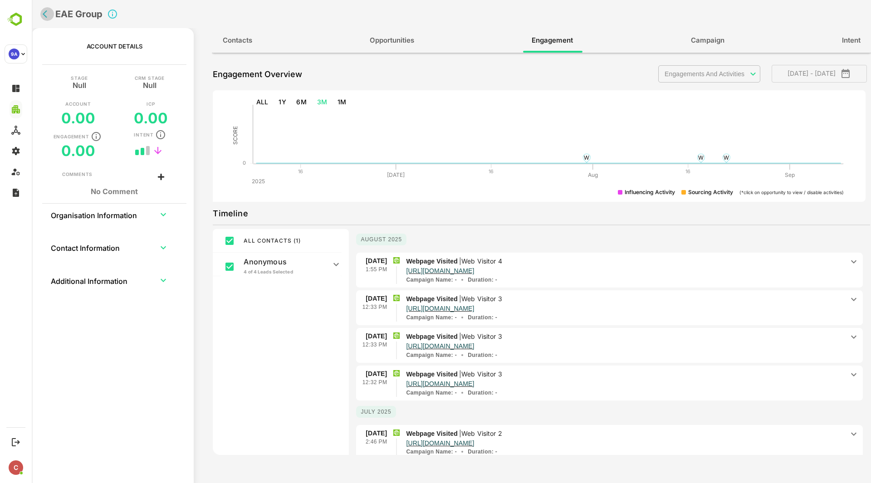
click at [44, 11] on icon "back" at bounding box center [47, 14] width 9 height 9
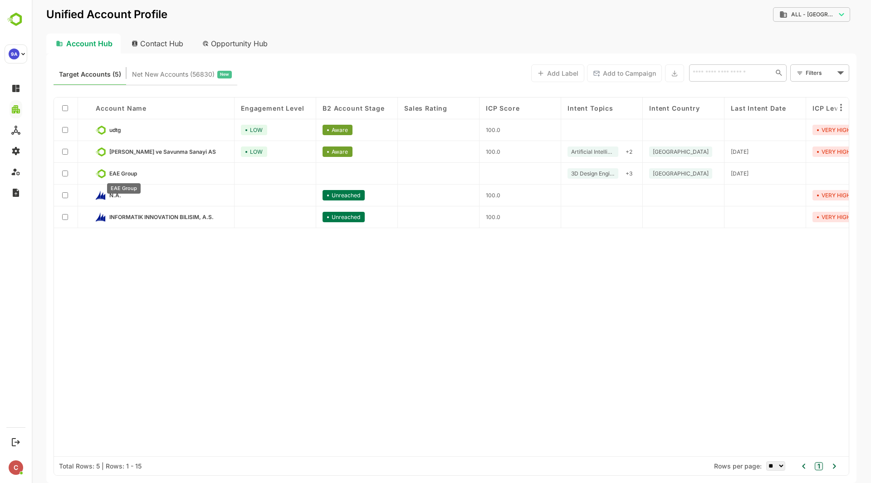
click at [133, 172] on span "EAE Group" at bounding box center [123, 173] width 28 height 7
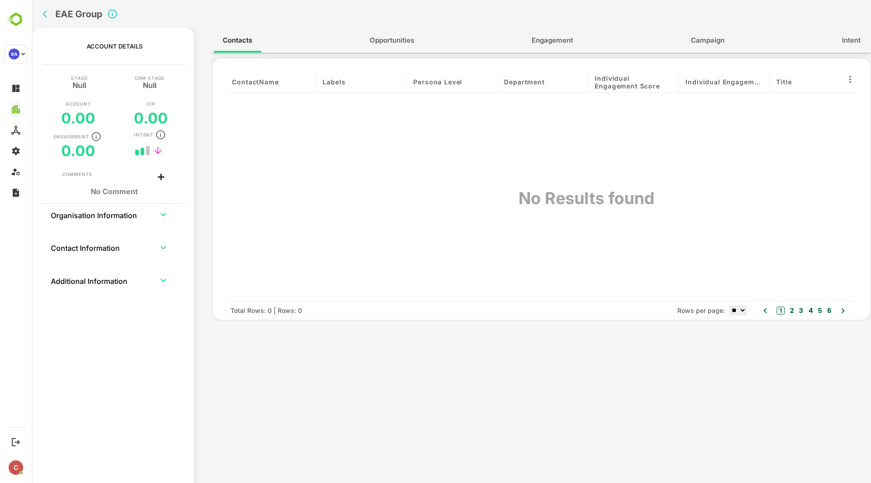
click at [559, 38] on span "Engagement" at bounding box center [552, 40] width 41 height 12
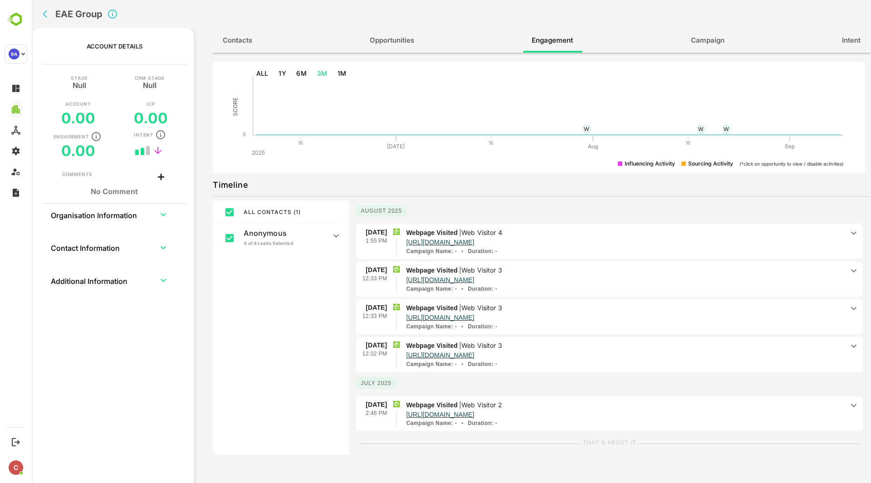
scroll to position [31, 0]
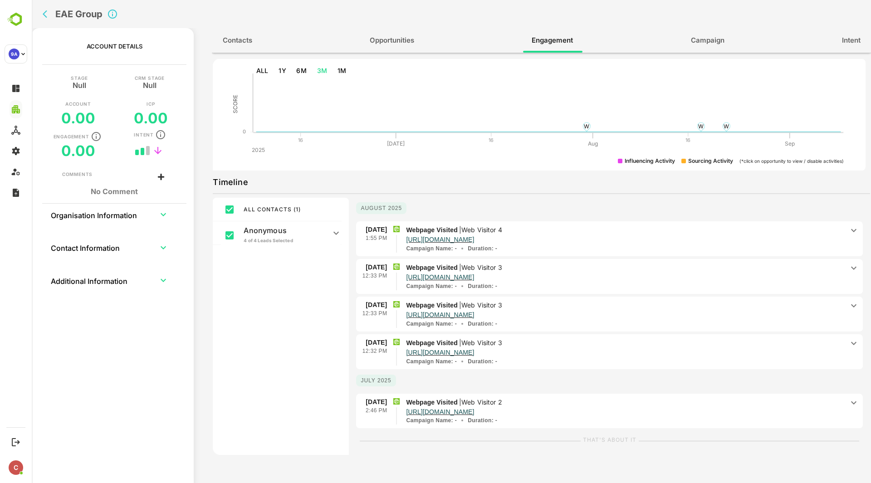
drag, startPoint x: 506, startPoint y: 228, endPoint x: 500, endPoint y: 231, distance: 6.3
click at [500, 231] on p "Web Visitor 4" at bounding box center [482, 230] width 41 height 8
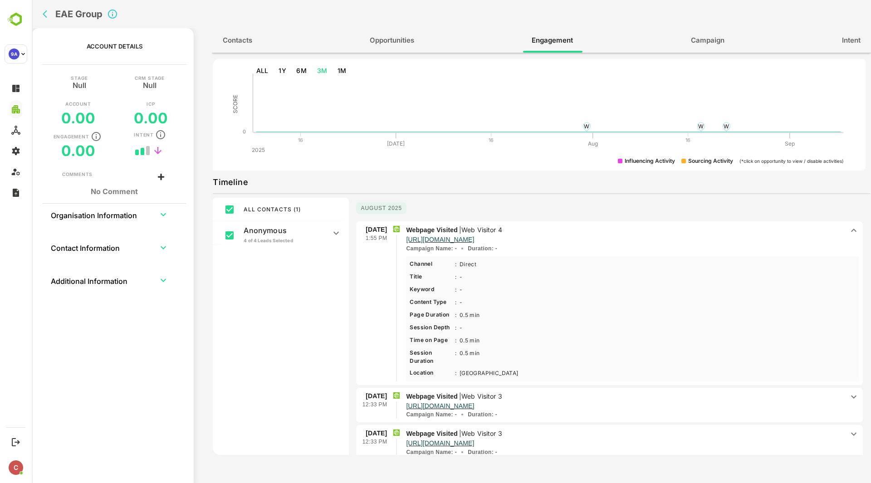
click at [500, 231] on p "Web Visitor 4" at bounding box center [482, 230] width 41 height 8
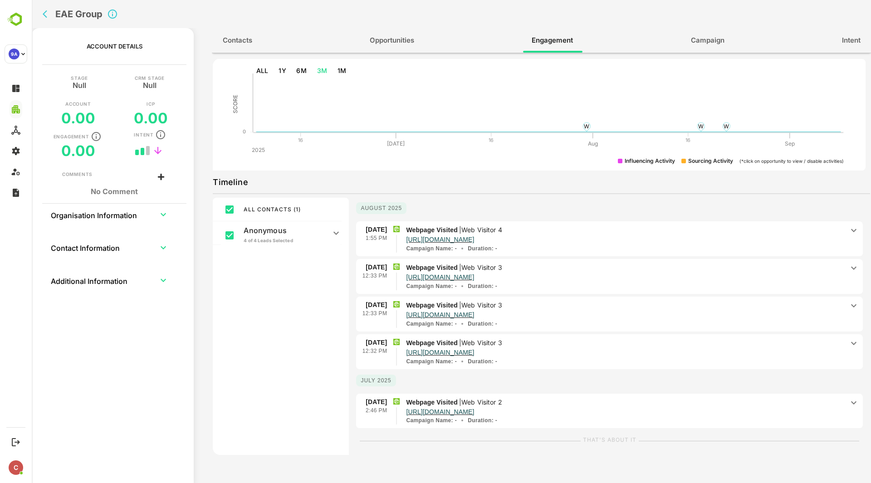
click at [47, 13] on icon "back" at bounding box center [47, 14] width 9 height 9
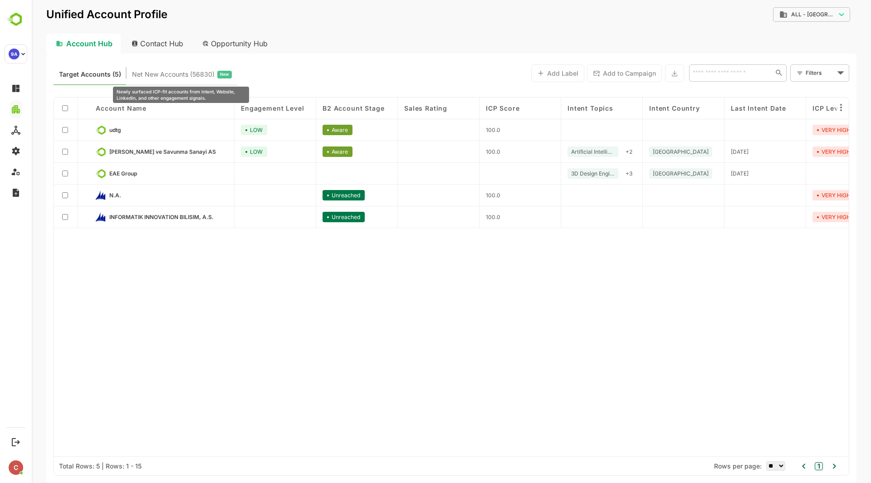
click at [201, 70] on span "Net New Accounts ( 56830 )" at bounding box center [173, 75] width 83 height 12
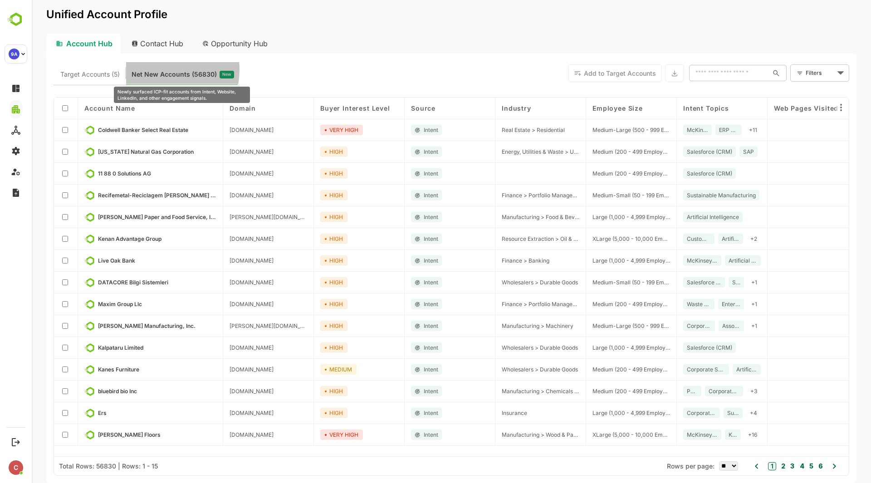
click at [160, 70] on span "Net New Accounts ( 56830 )" at bounding box center [174, 75] width 85 height 12
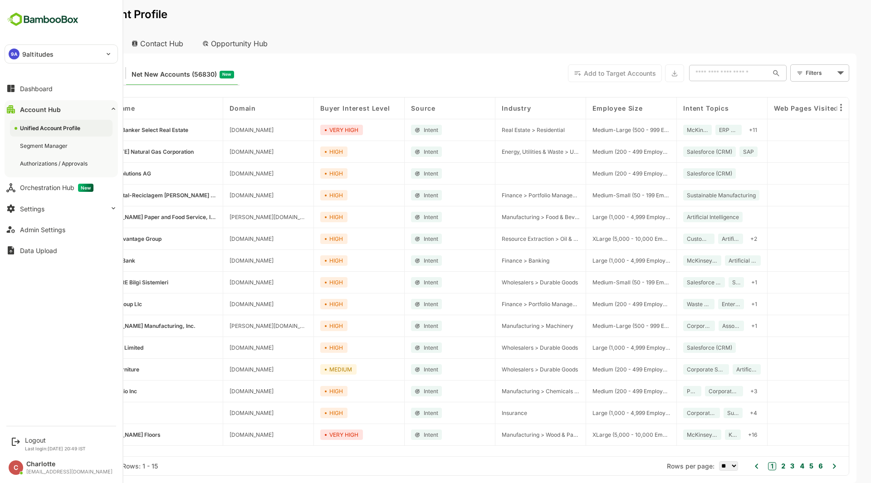
click at [41, 109] on div "Account Hub" at bounding box center [40, 110] width 41 height 8
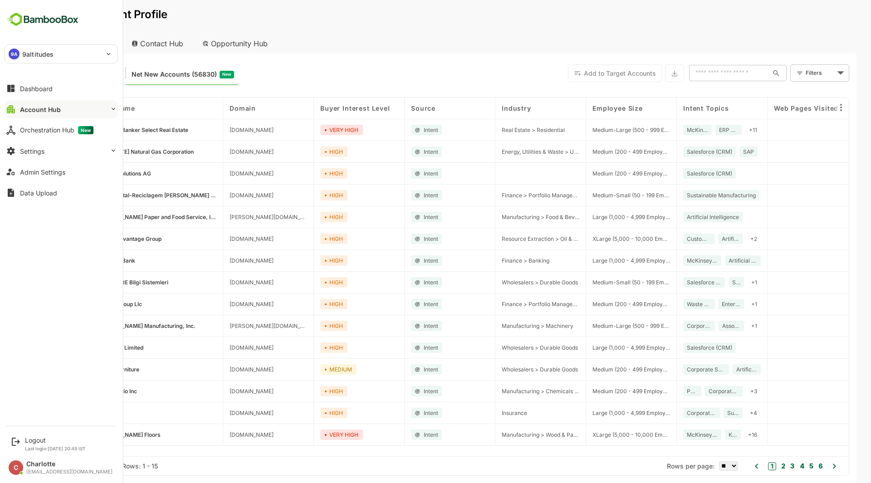
click at [41, 109] on div "Account Hub" at bounding box center [40, 110] width 41 height 8
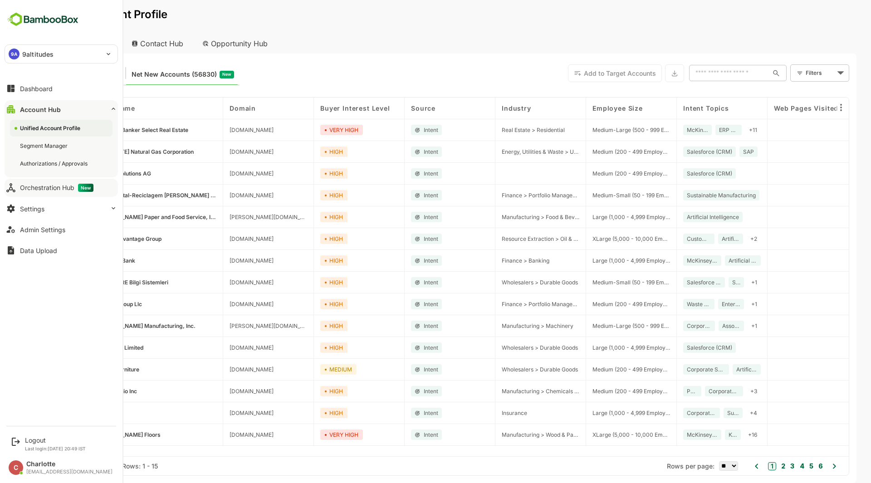
click at [61, 186] on div "Orchestration Hub New" at bounding box center [57, 188] width 74 height 8
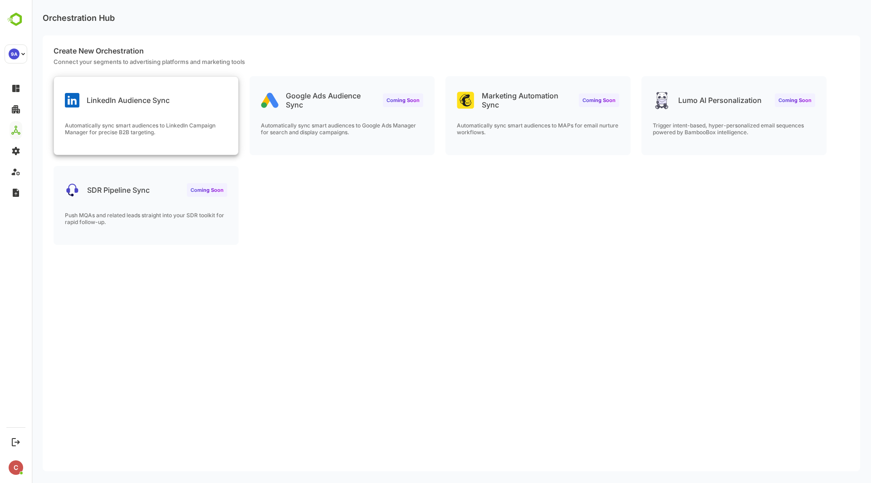
click at [142, 103] on p "LinkedIn Audience Sync" at bounding box center [128, 100] width 83 height 9
